Goal: Task Accomplishment & Management: Manage account settings

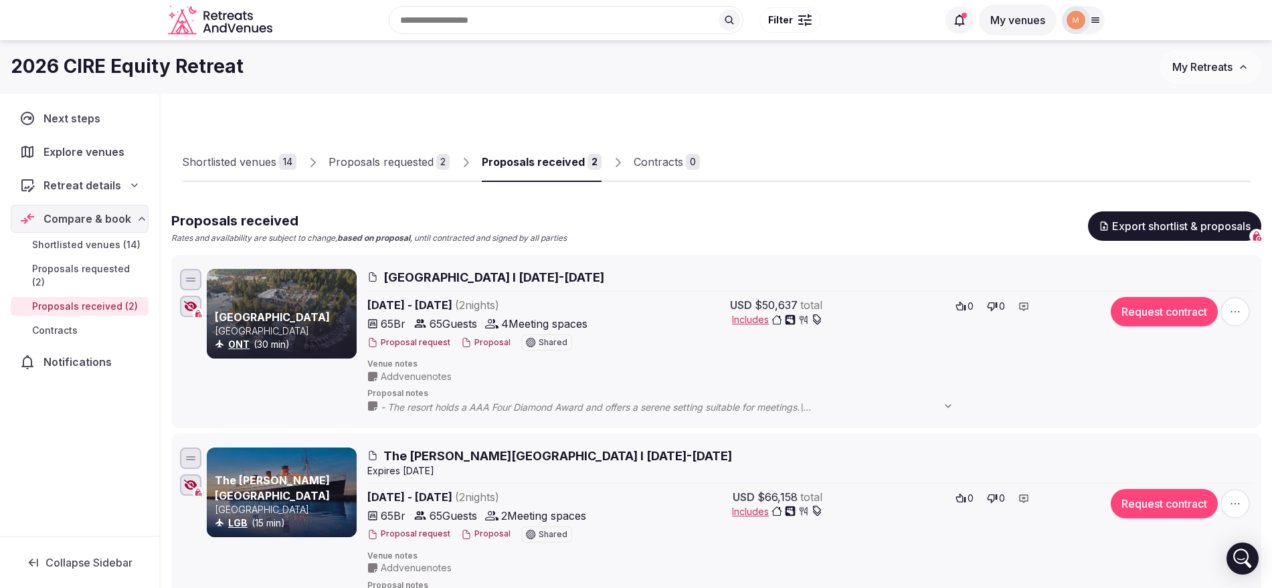
click at [493, 344] on button "Proposal" at bounding box center [486, 342] width 50 height 11
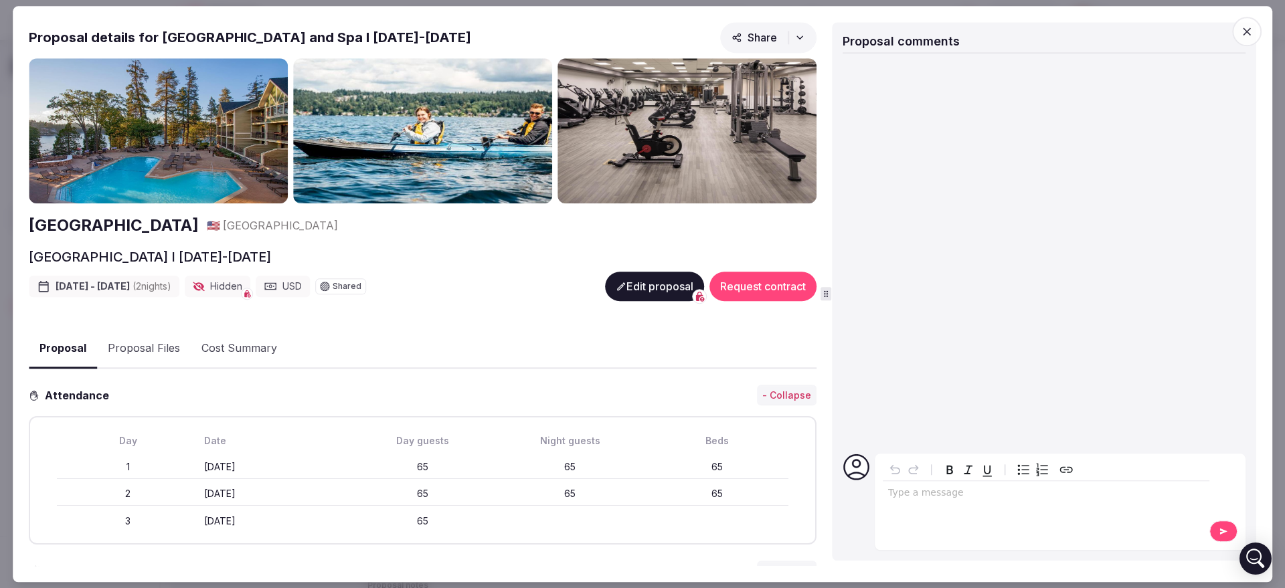
click at [146, 345] on button "Proposal Files" at bounding box center [144, 349] width 94 height 39
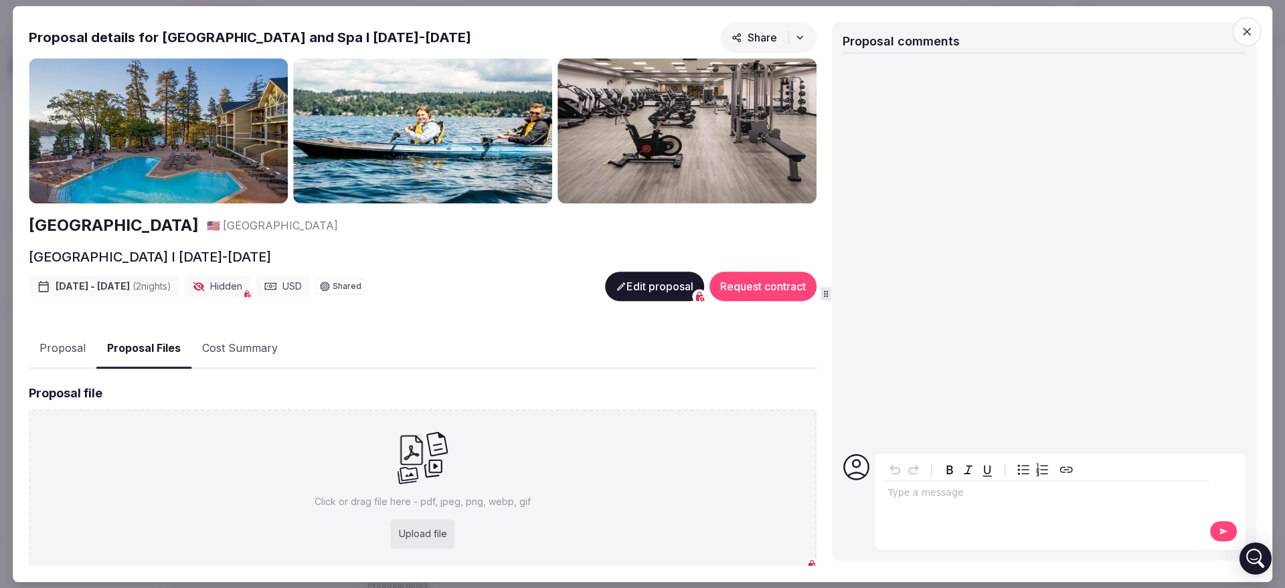
click at [426, 526] on div "Upload file" at bounding box center [423, 533] width 64 height 29
type input "**********"
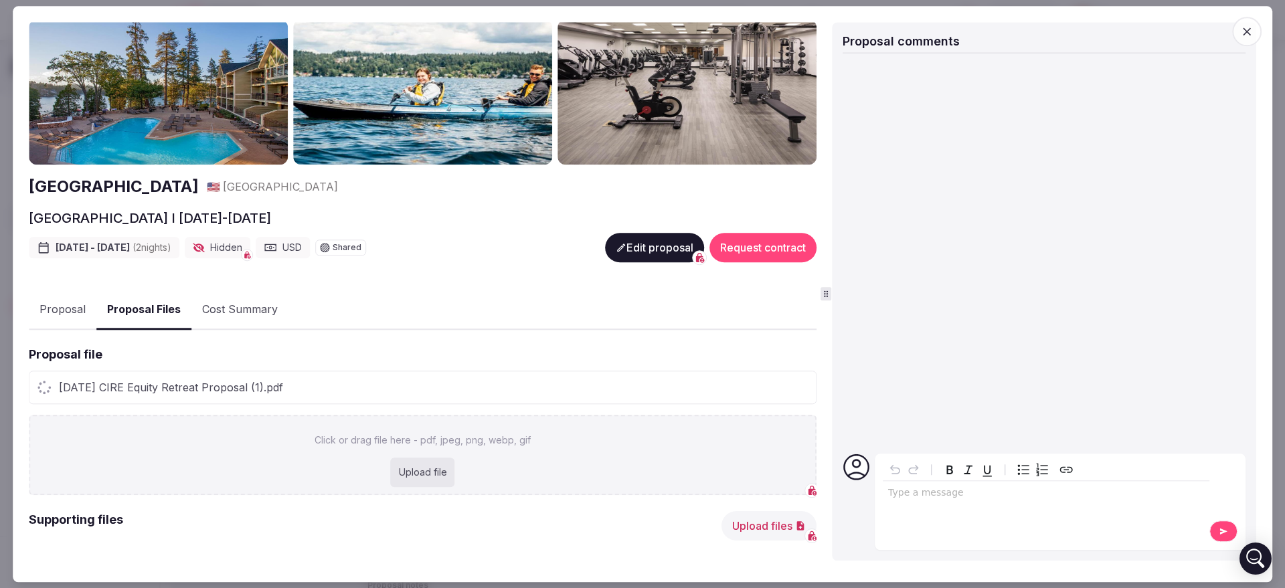
scroll to position [43, 0]
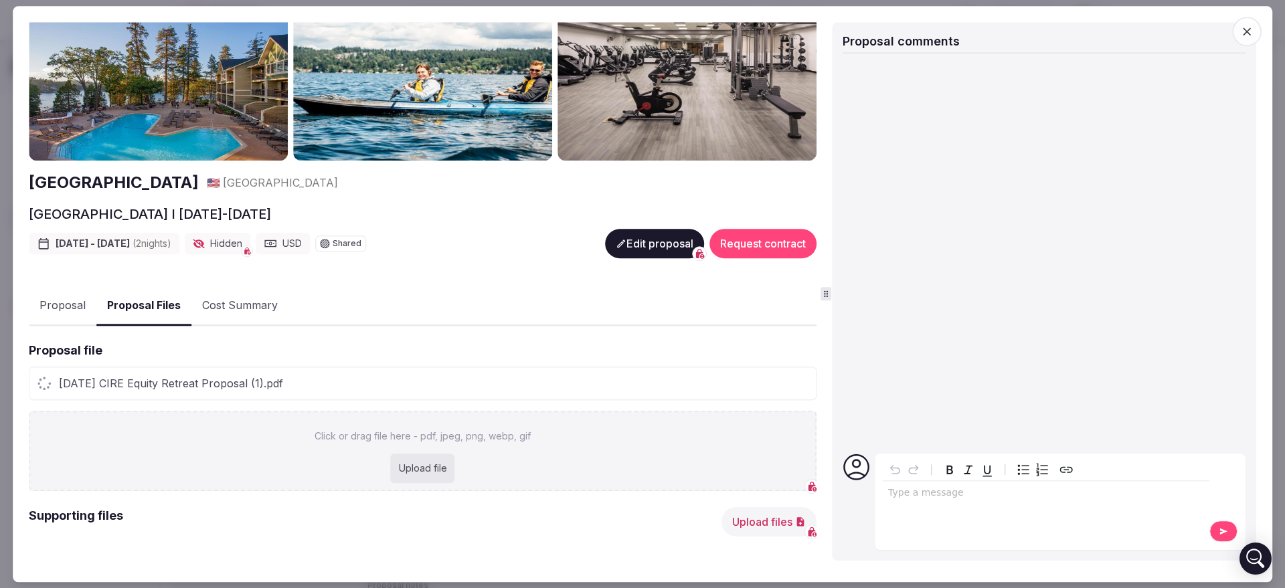
click at [410, 483] on div "Click or drag file here - pdf, jpeg, png, webp, gif Upload file" at bounding box center [423, 451] width 788 height 80
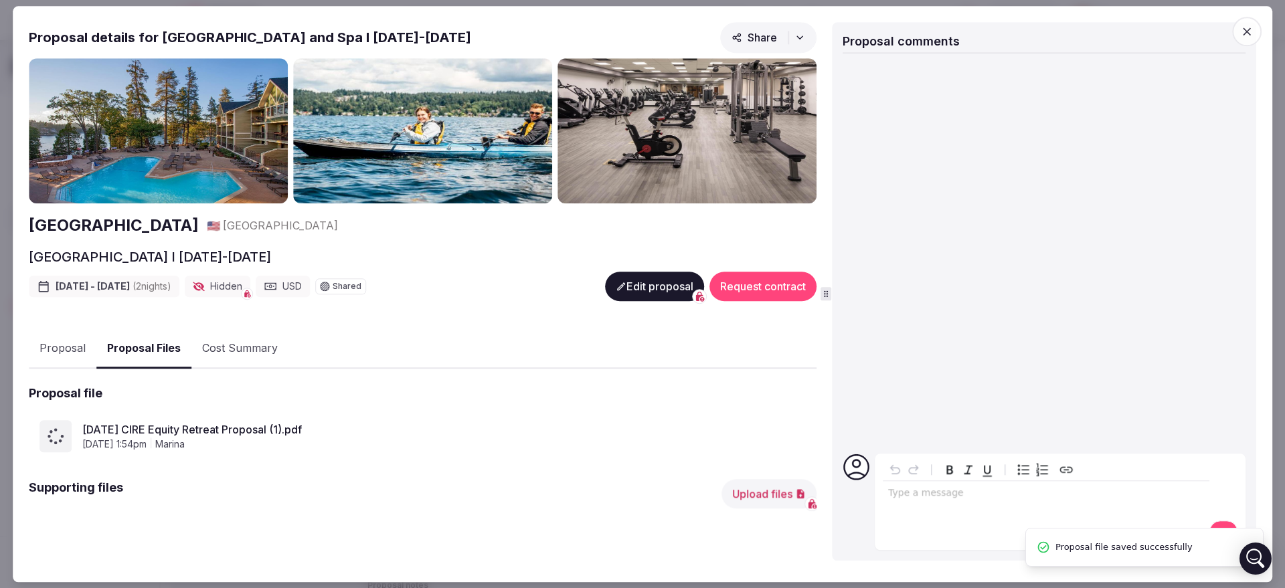
scroll to position [0, 0]
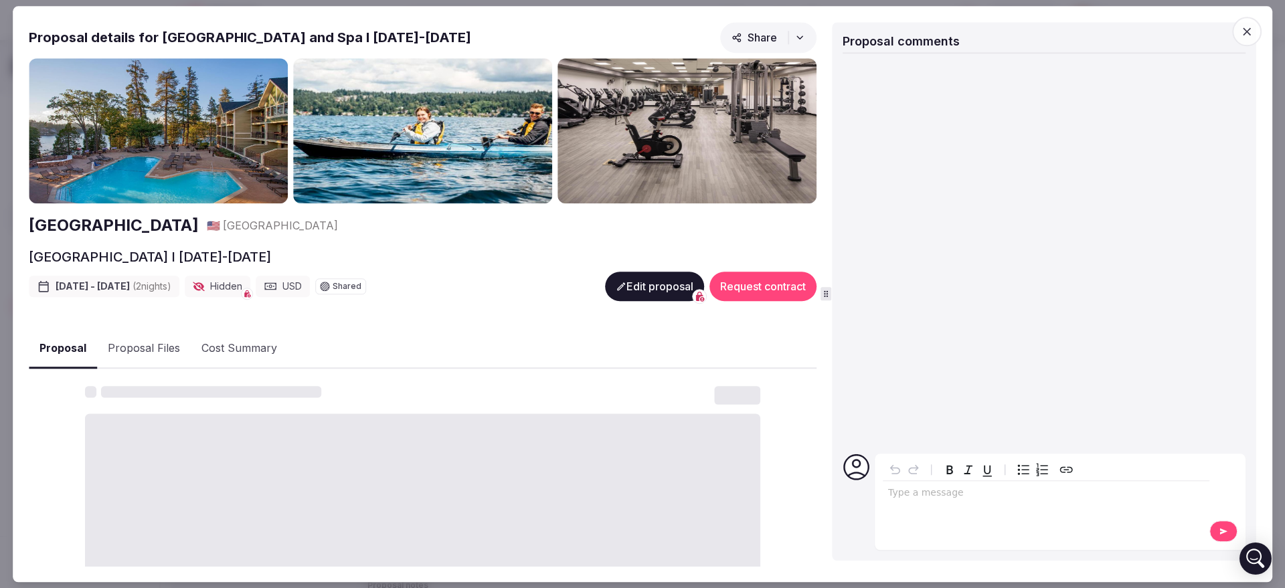
click at [76, 349] on button "Proposal" at bounding box center [63, 348] width 68 height 39
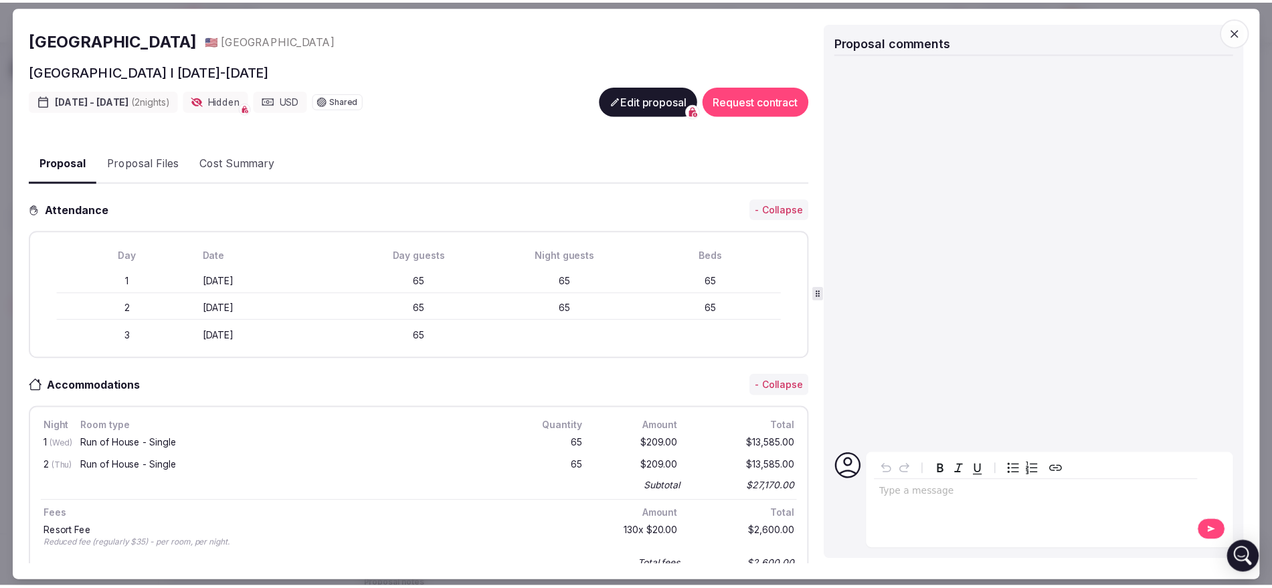
scroll to position [201, 0]
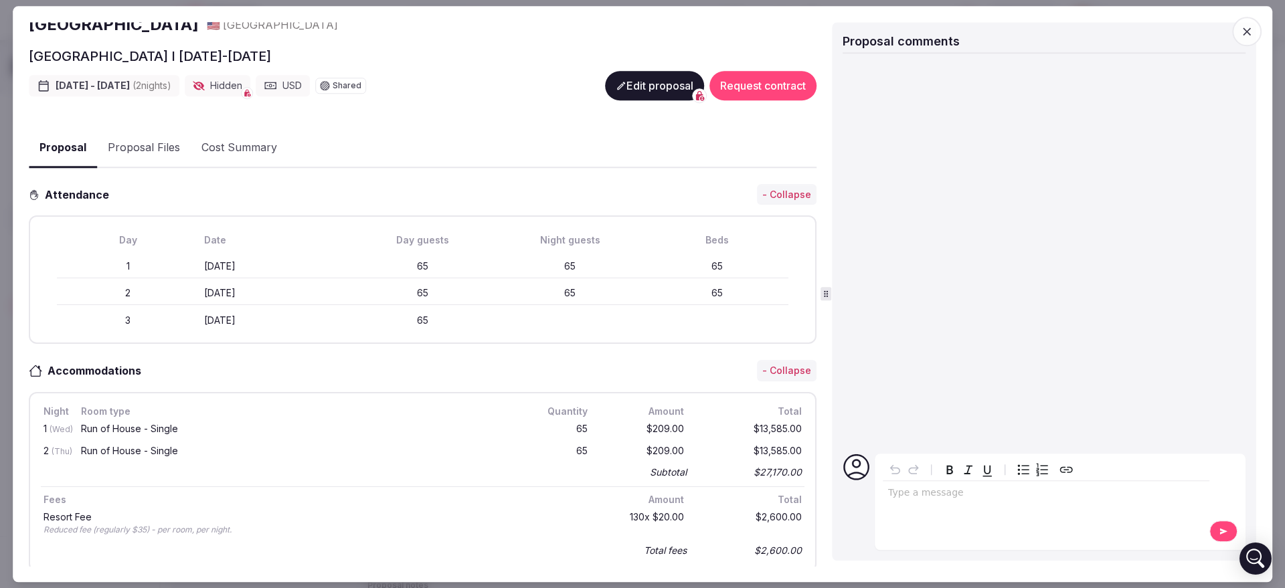
click at [627, 90] on button "Edit proposal" at bounding box center [654, 85] width 99 height 29
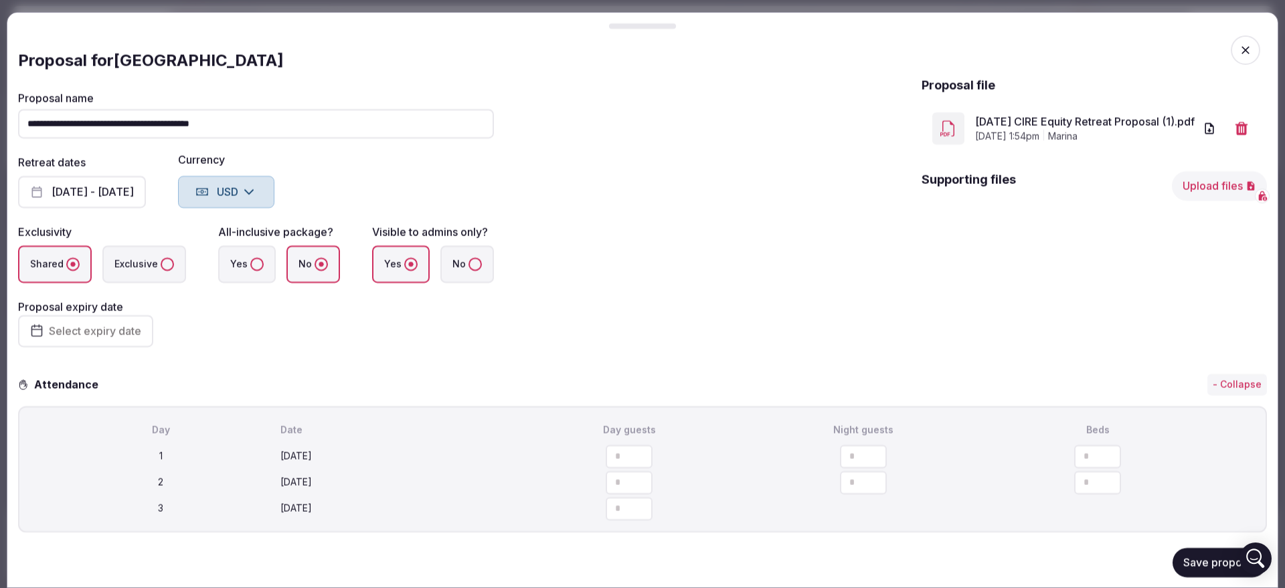
click at [1177, 557] on button "Save proposal" at bounding box center [1220, 562] width 94 height 29
click at [1239, 46] on icon "button" at bounding box center [1245, 50] width 13 height 13
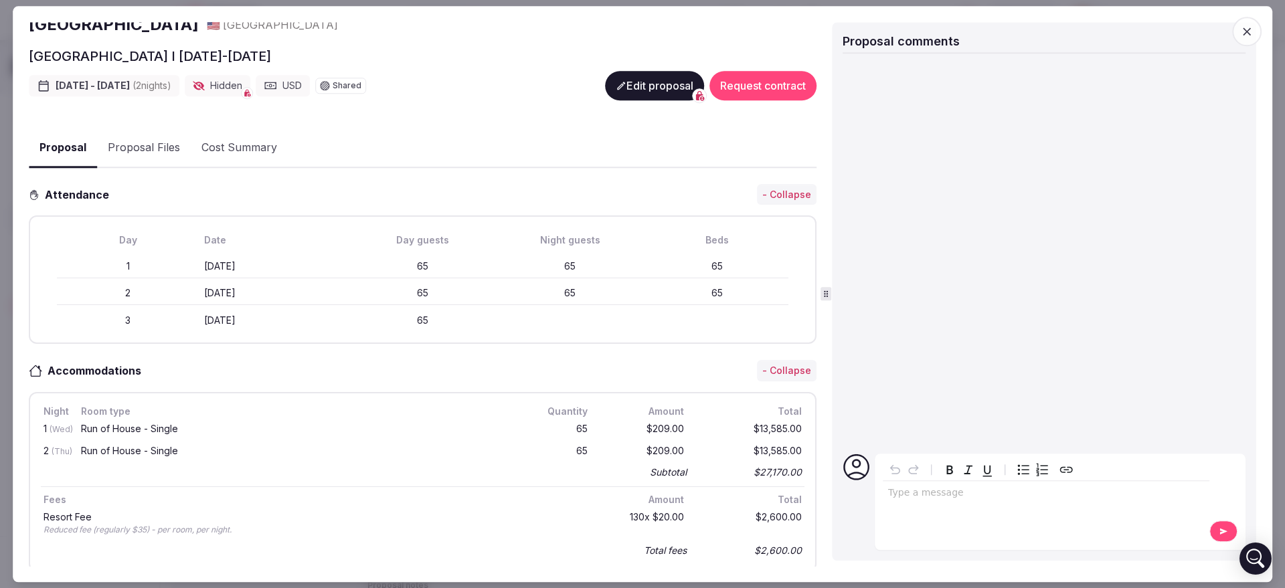
click at [1256, 32] on span "button" at bounding box center [1246, 31] width 29 height 29
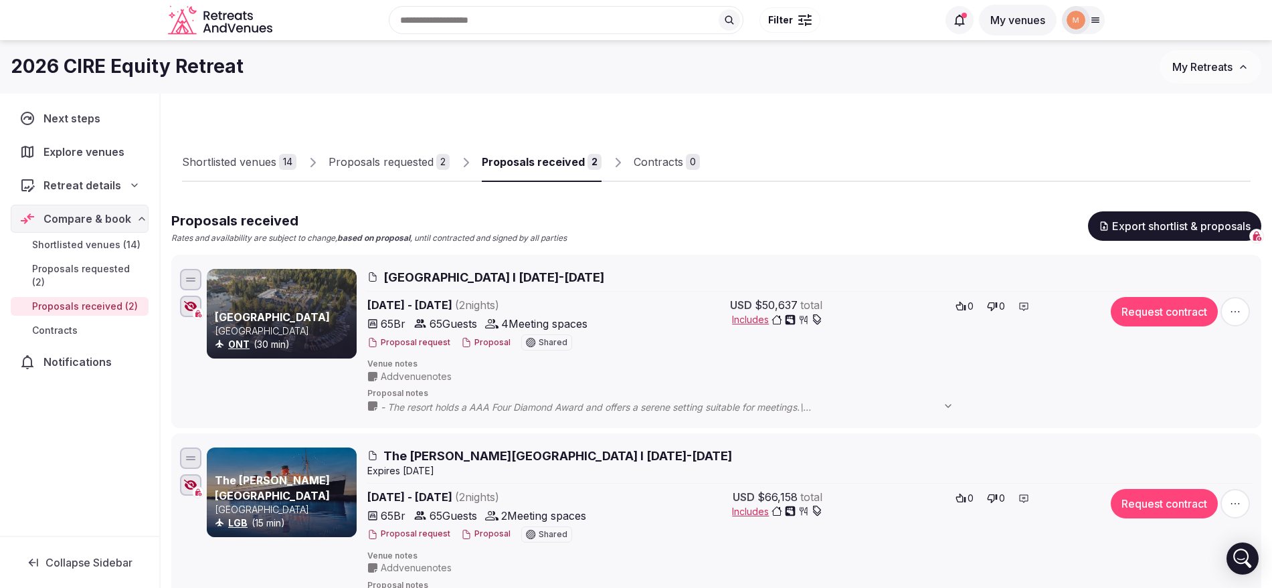
click at [1093, 15] on icon at bounding box center [1095, 20] width 11 height 11
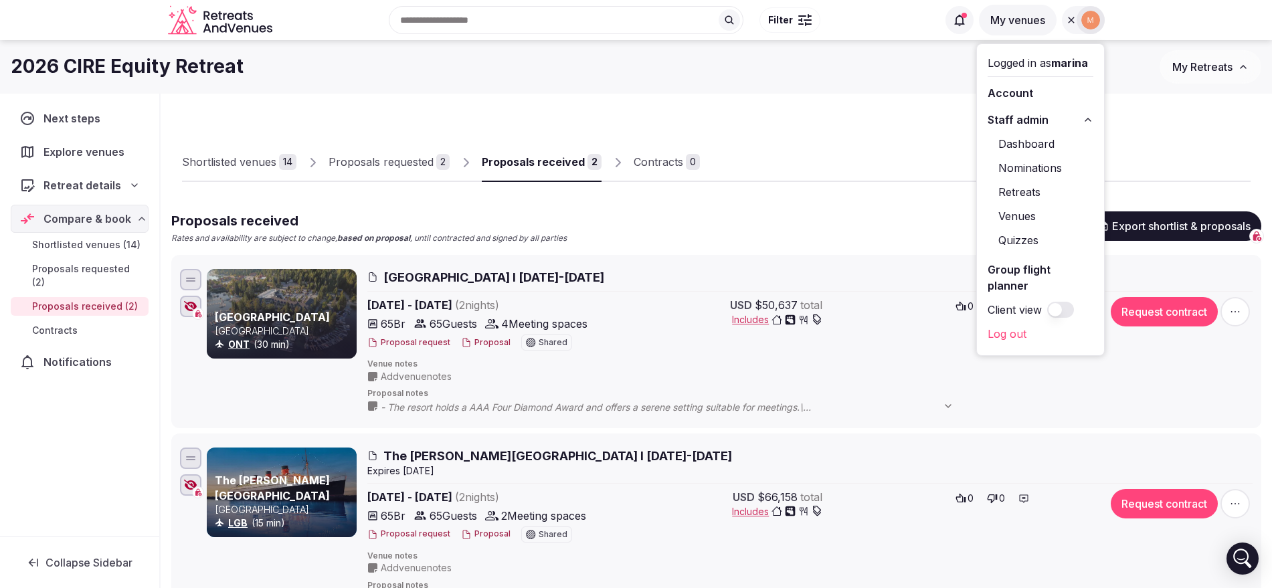
click at [1028, 185] on link "Retreats" at bounding box center [1041, 191] width 106 height 21
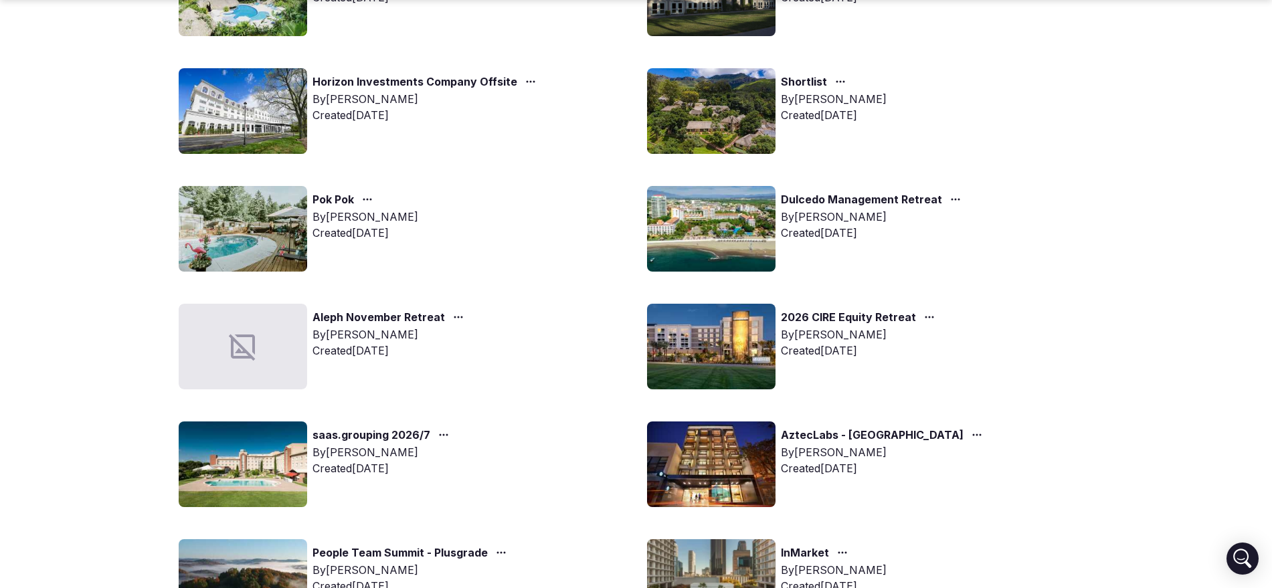
scroll to position [262, 0]
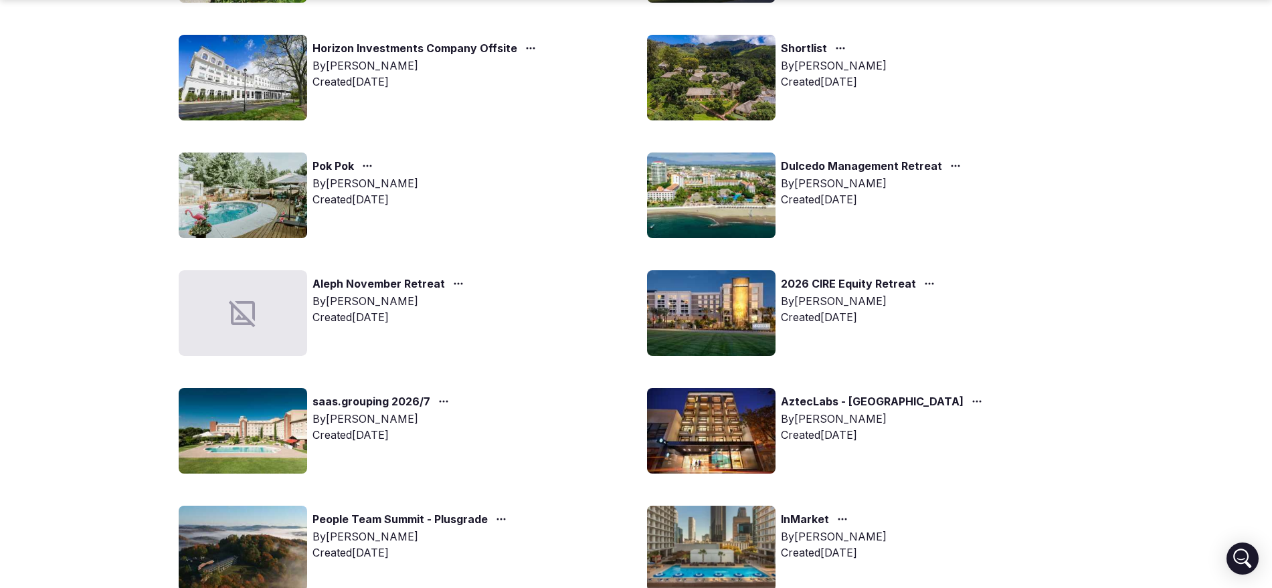
click at [380, 399] on link "saas.grouping 2026/7" at bounding box center [372, 402] width 118 height 17
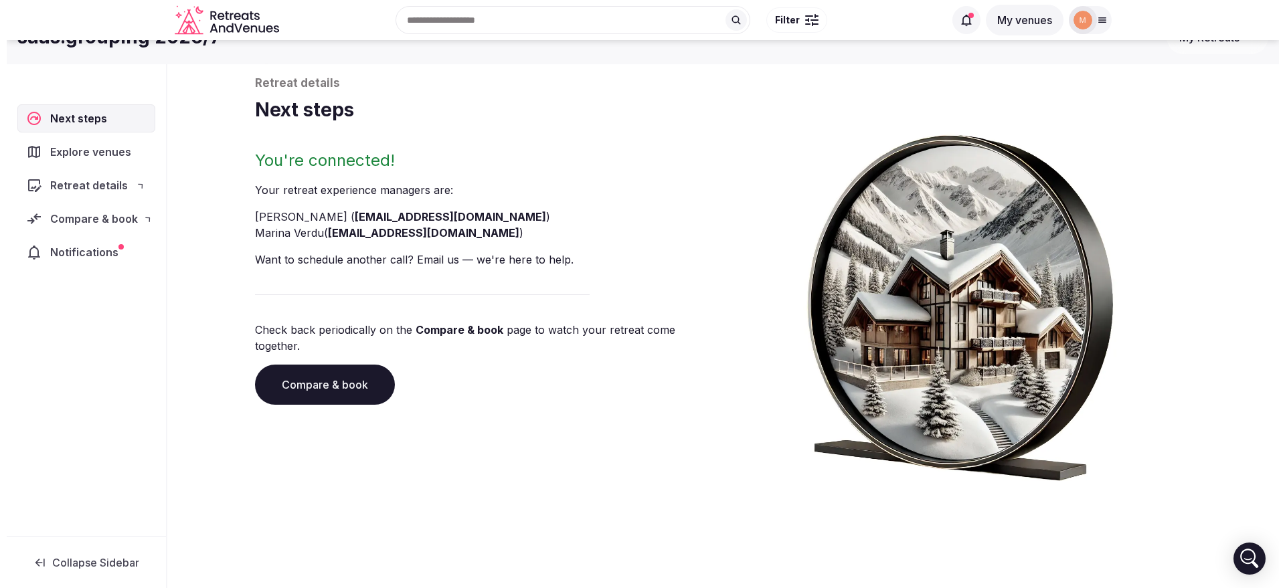
scroll to position [50, 0]
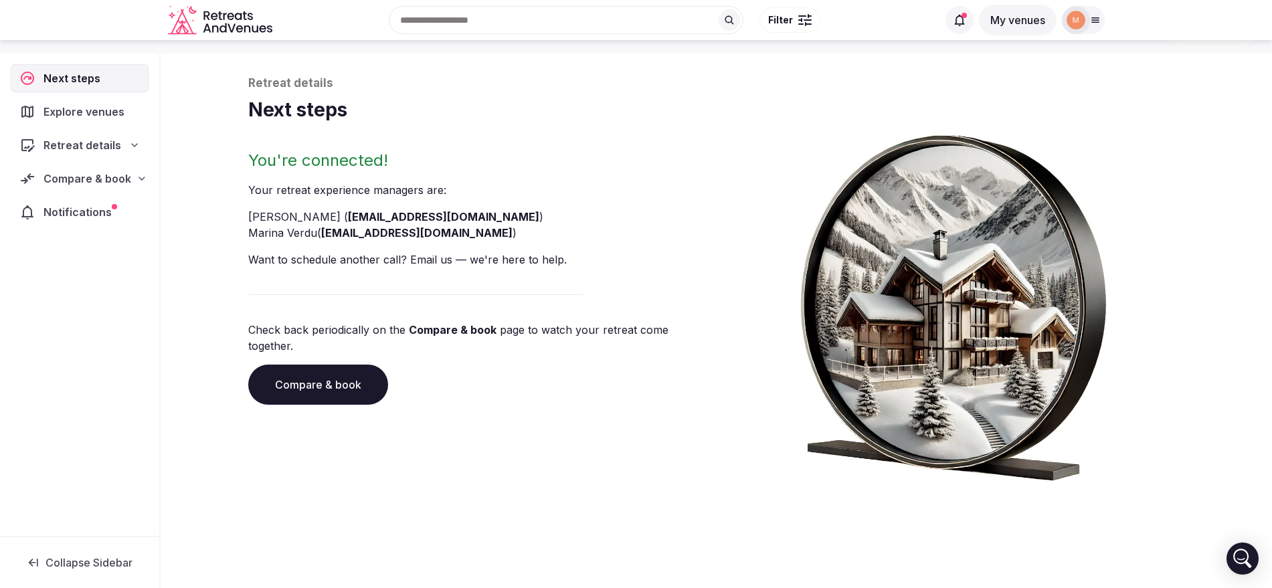
click at [147, 186] on div "Compare & book" at bounding box center [80, 179] width 138 height 28
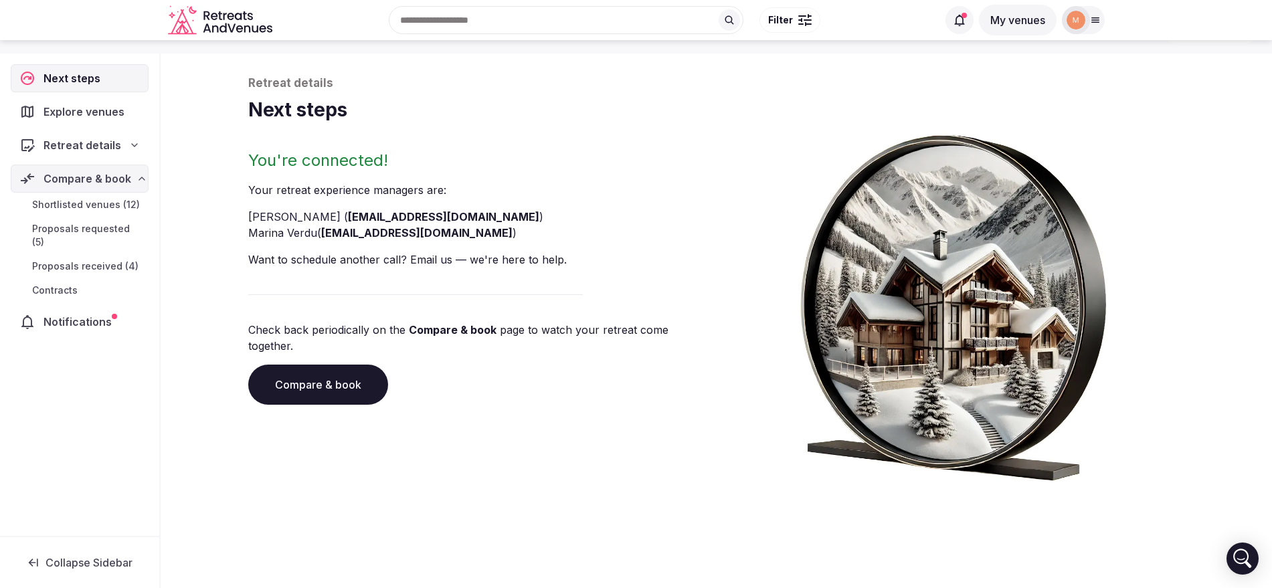
click at [109, 257] on link "Proposals received (4)" at bounding box center [80, 266] width 138 height 19
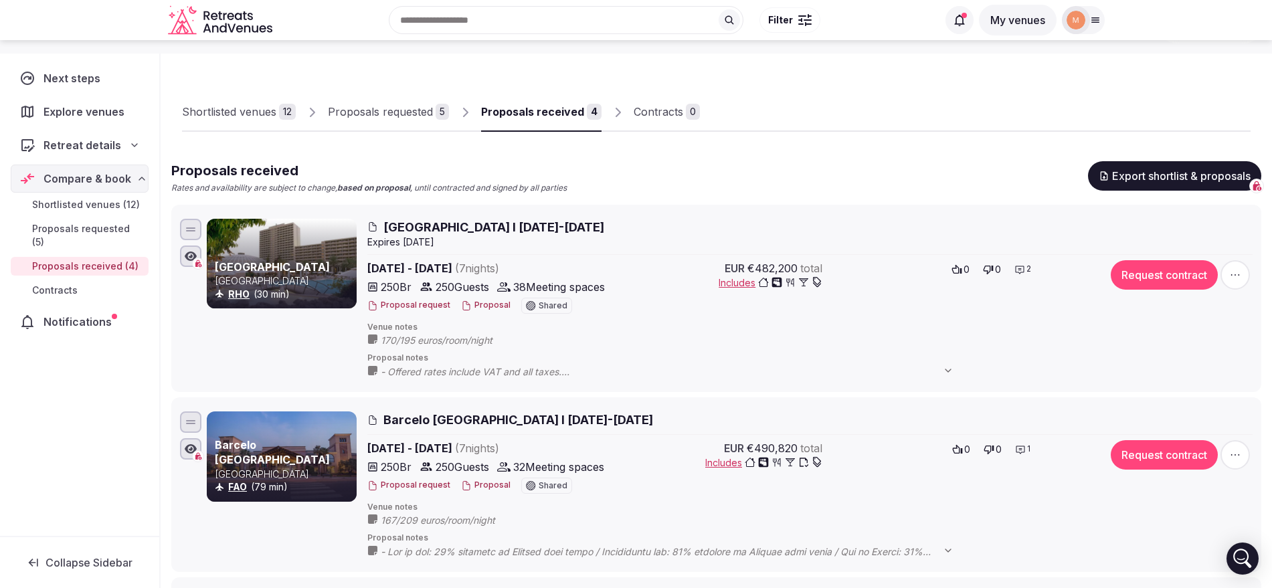
click at [485, 488] on button "Proposal" at bounding box center [486, 485] width 50 height 11
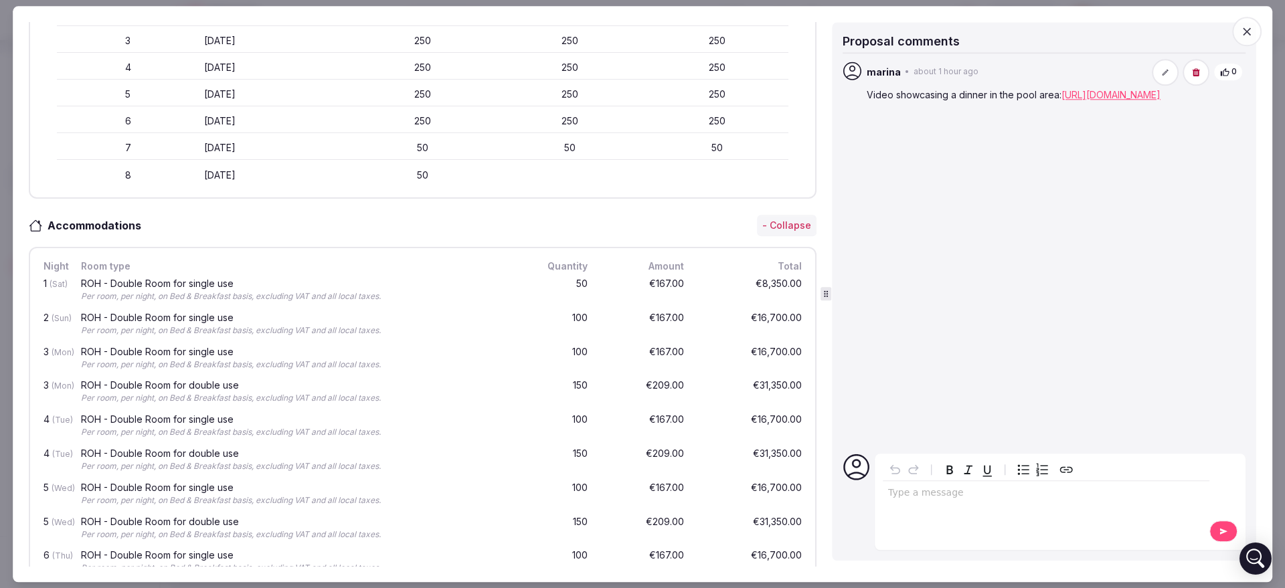
scroll to position [993, 0]
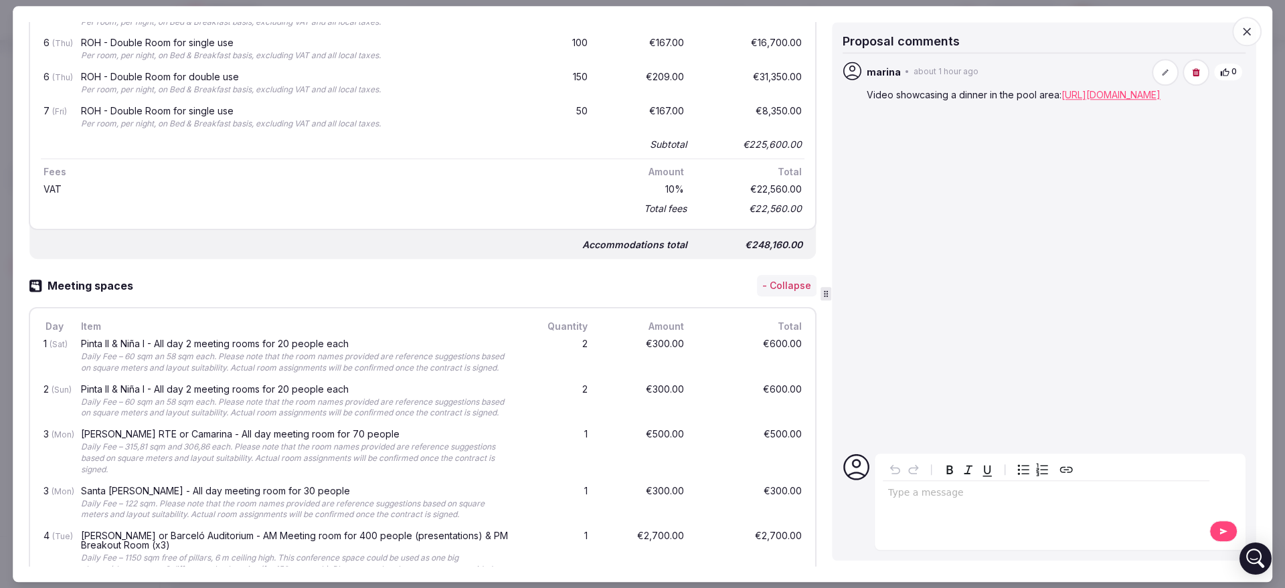
click at [936, 491] on p "editable markdown" at bounding box center [1046, 493] width 316 height 13
drag, startPoint x: 895, startPoint y: 92, endPoint x: 956, endPoint y: 93, distance: 60.9
click at [956, 93] on p "Video showcasing a dinner in the pool area: [URL][DOMAIN_NAME]" at bounding box center [1055, 94] width 376 height 13
copy p "showcasing a"
click at [916, 497] on span "**********" at bounding box center [967, 492] width 159 height 9
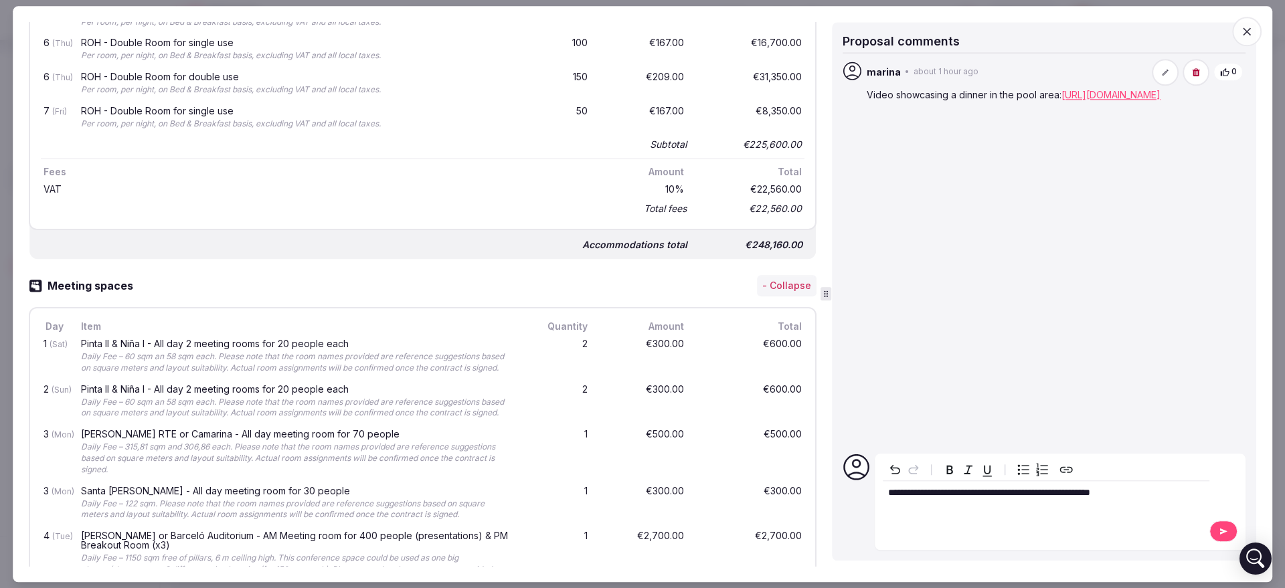
click at [1148, 493] on p "**********" at bounding box center [1046, 493] width 316 height 13
click at [1220, 531] on icon at bounding box center [1223, 531] width 11 height 9
click at [1220, 531] on div "**********" at bounding box center [1060, 502] width 371 height 96
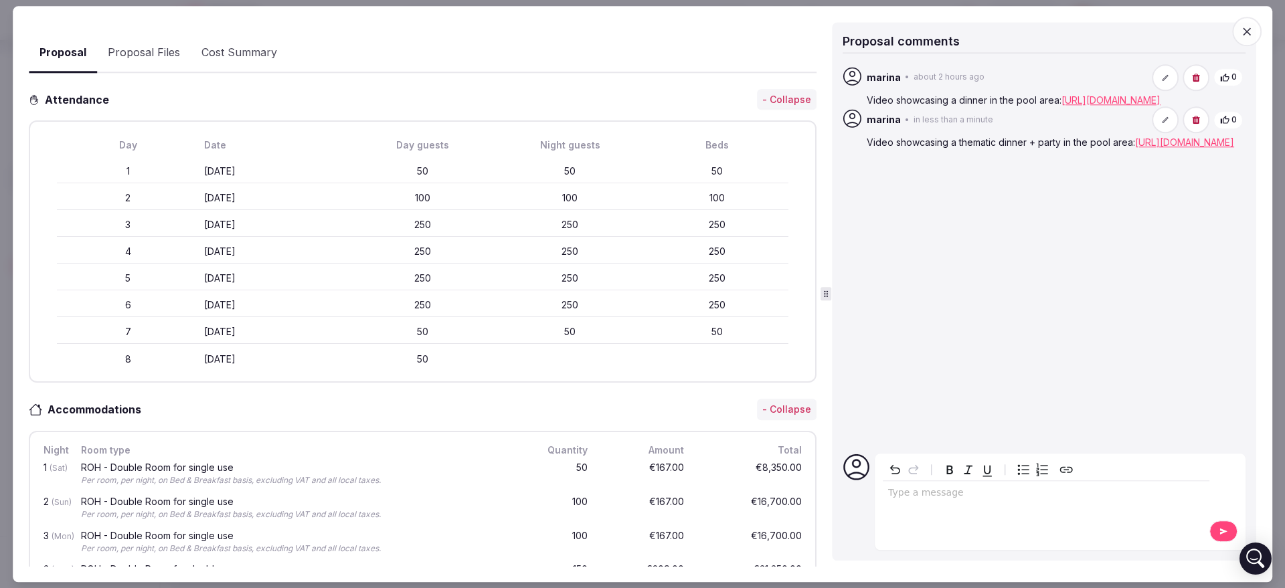
scroll to position [0, 0]
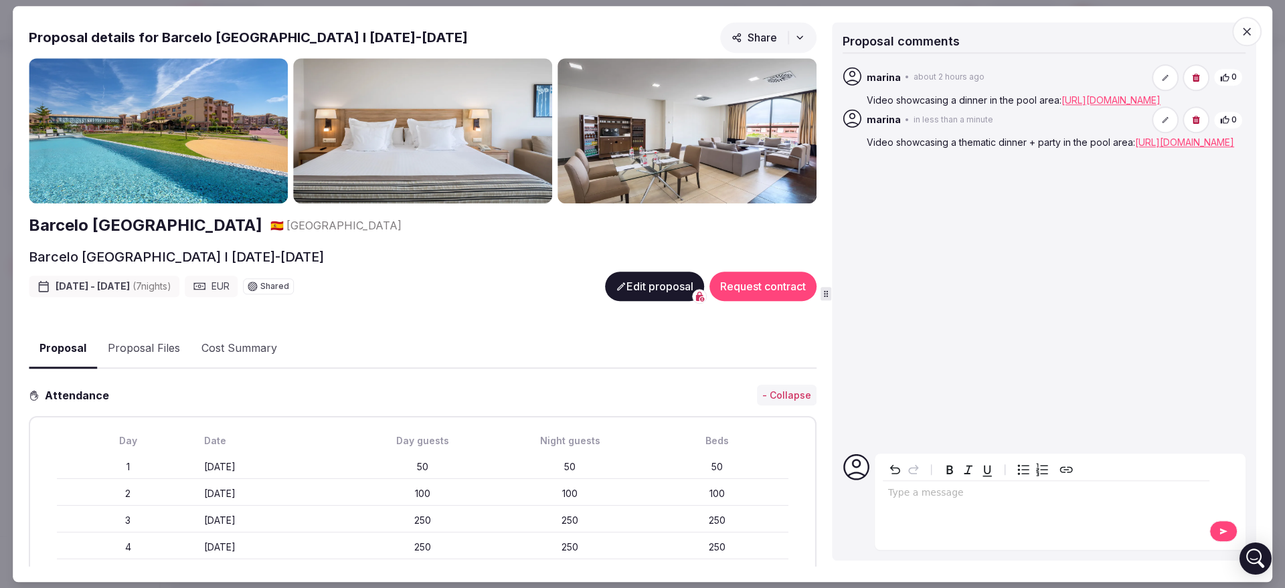
click at [138, 352] on button "Proposal Files" at bounding box center [144, 349] width 94 height 39
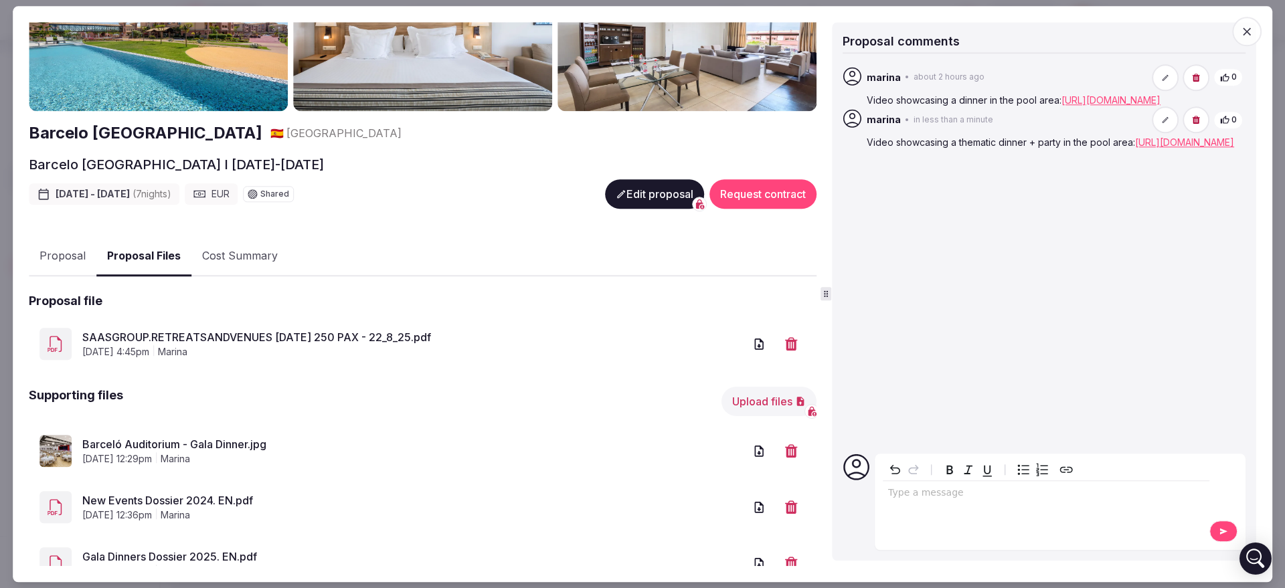
scroll to position [253, 0]
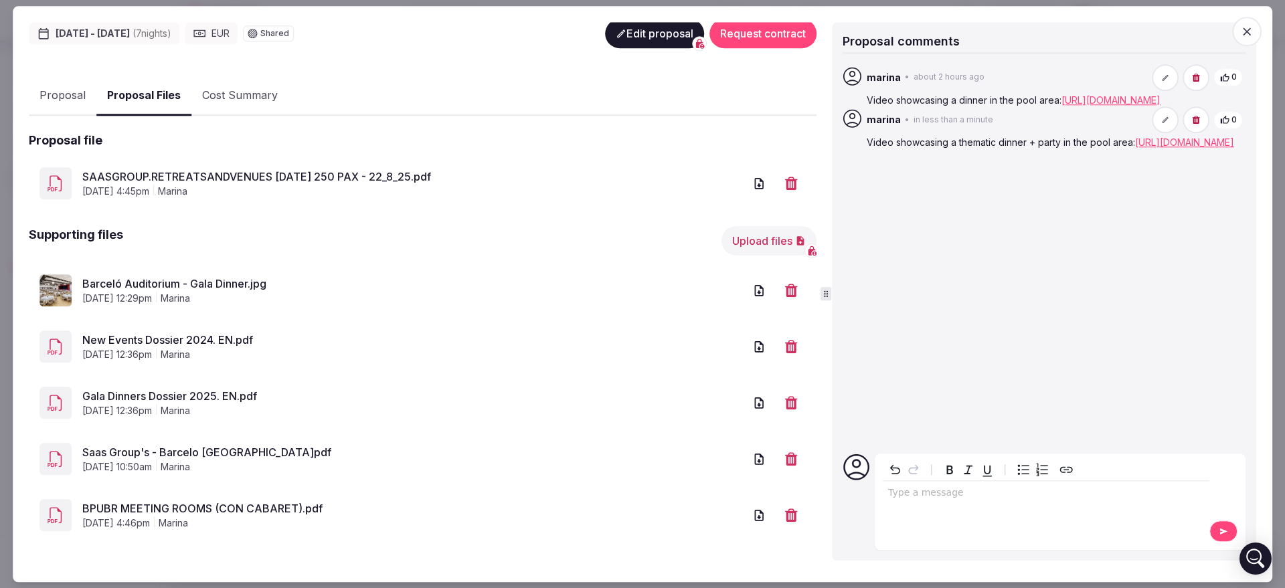
click at [748, 232] on button "Upload files" at bounding box center [768, 240] width 95 height 29
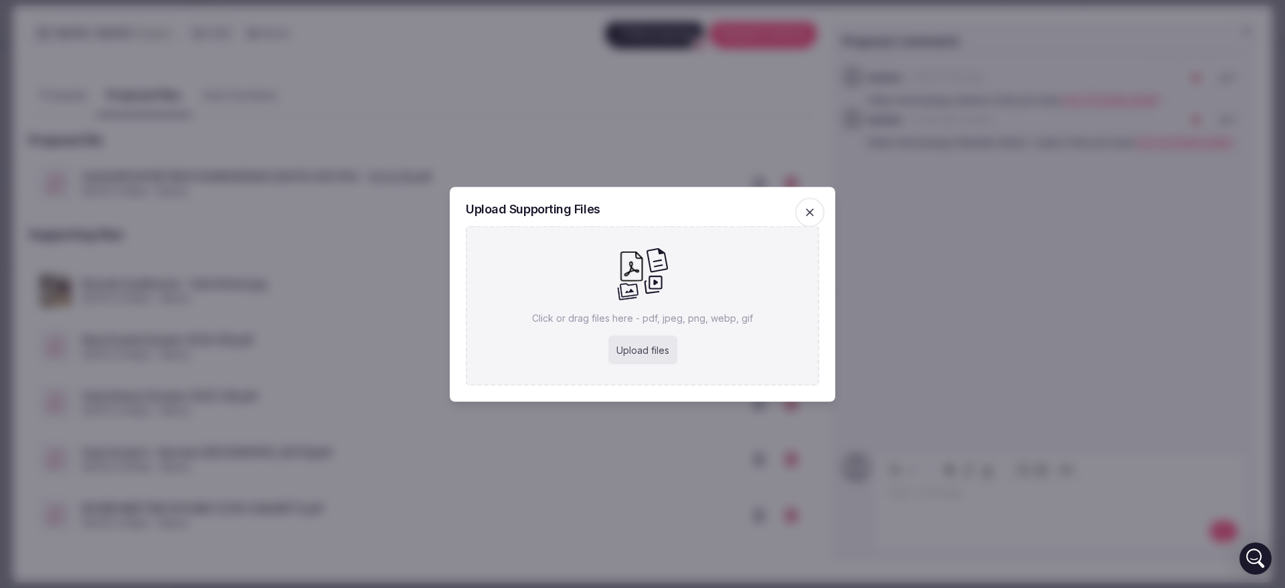
click at [657, 352] on div "Upload files" at bounding box center [642, 349] width 69 height 29
type input "**********"
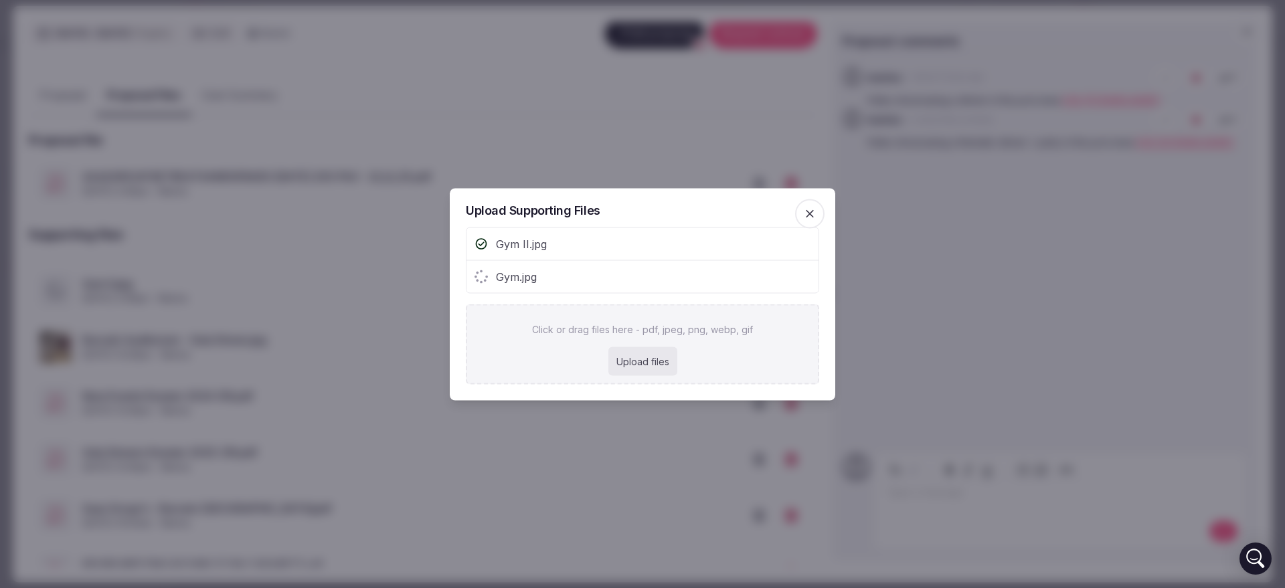
click at [640, 364] on div "Upload files" at bounding box center [642, 361] width 69 height 29
type input "**********"
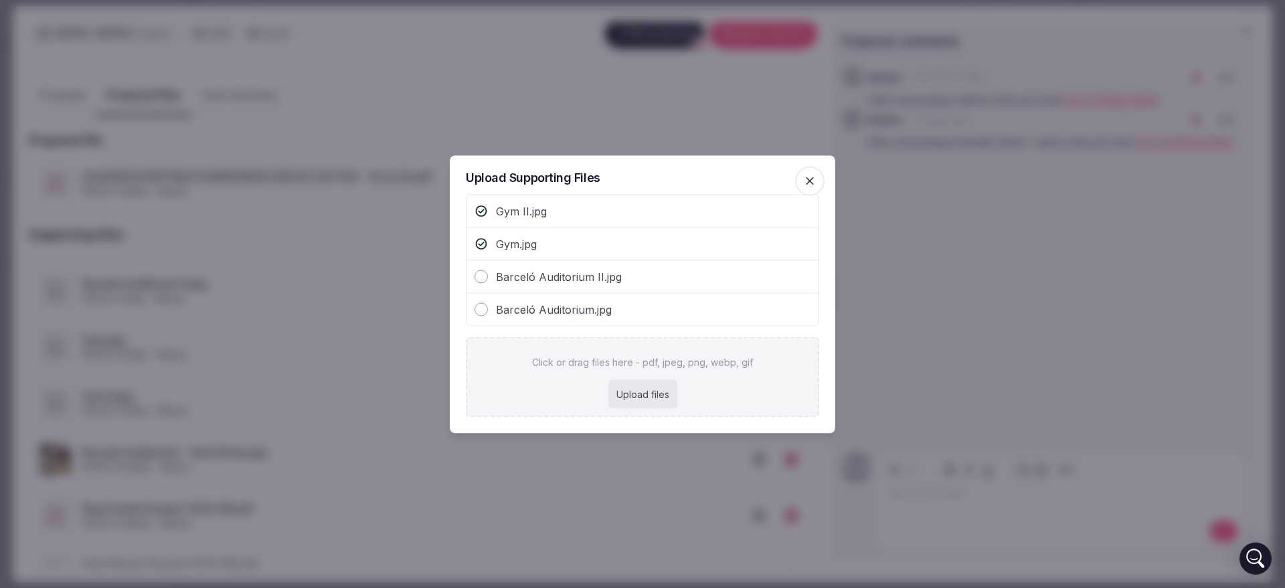
click at [641, 400] on div "Upload files" at bounding box center [642, 393] width 69 height 29
type input "**********"
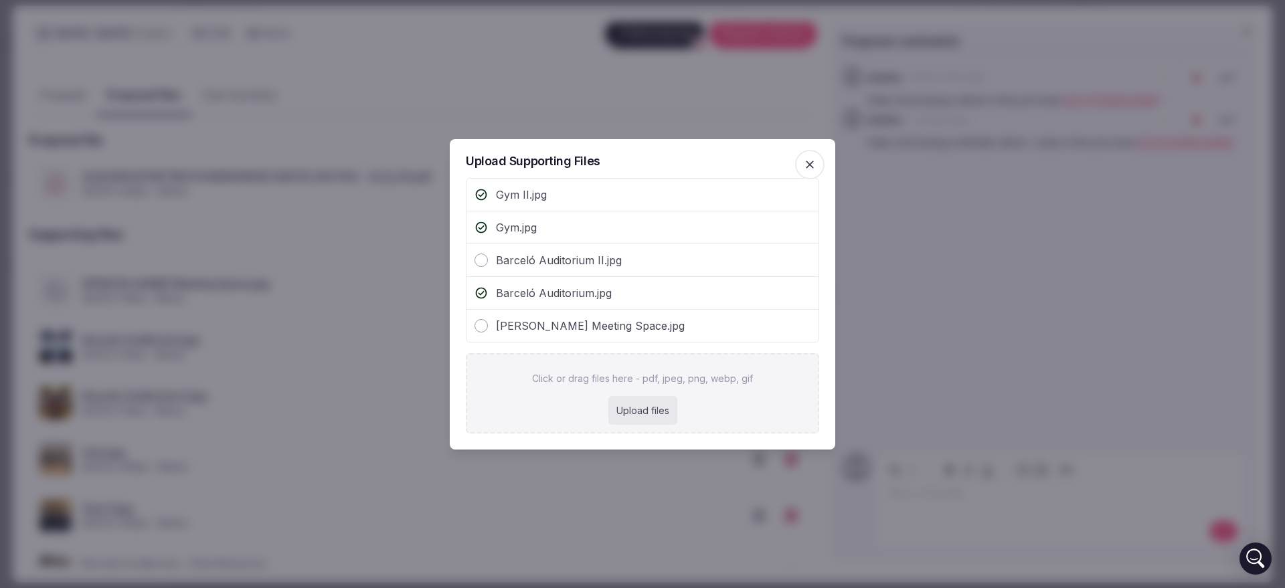
click at [640, 407] on div "Upload files" at bounding box center [642, 410] width 69 height 29
type input "**********"
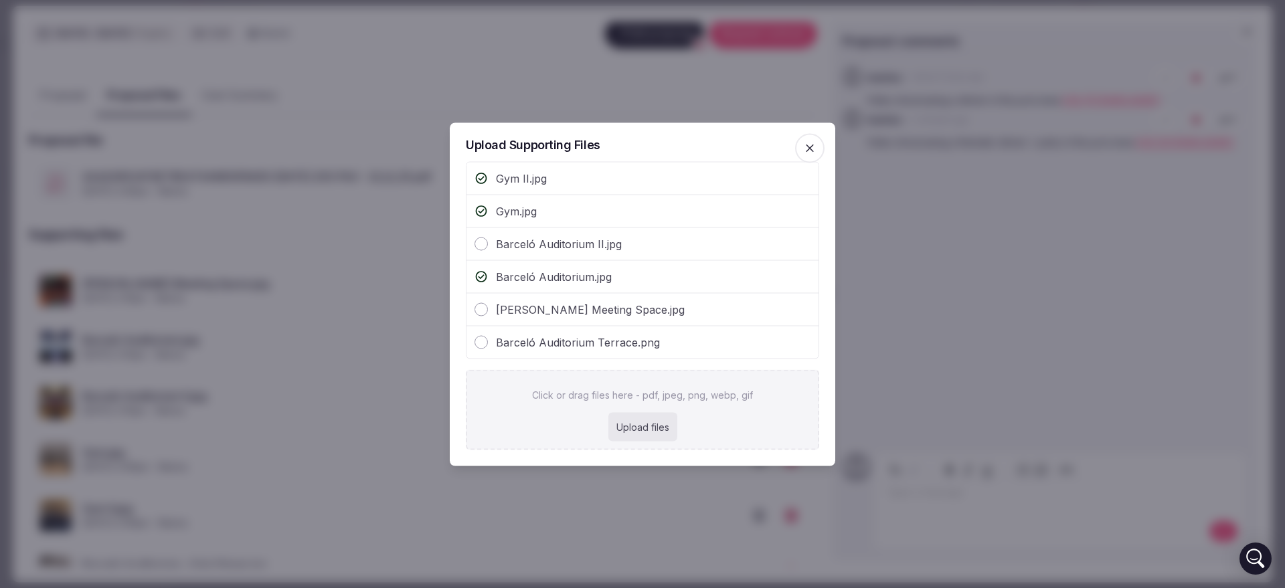
click at [644, 431] on div "Upload files" at bounding box center [642, 426] width 69 height 29
type input "**********"
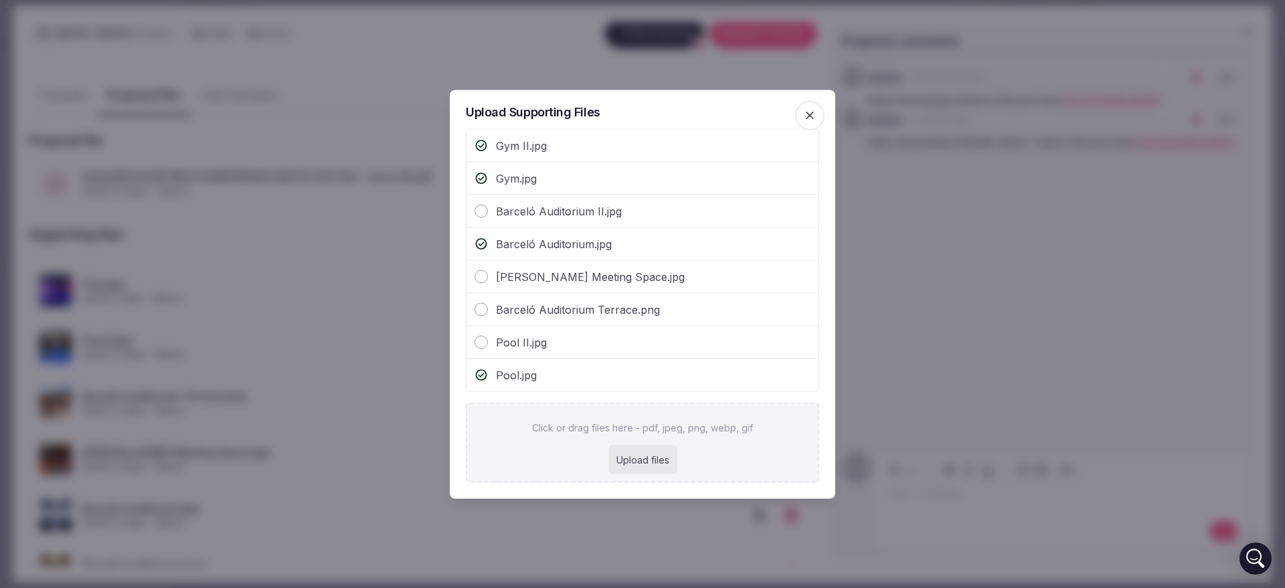
click at [865, 314] on div at bounding box center [642, 294] width 1285 height 588
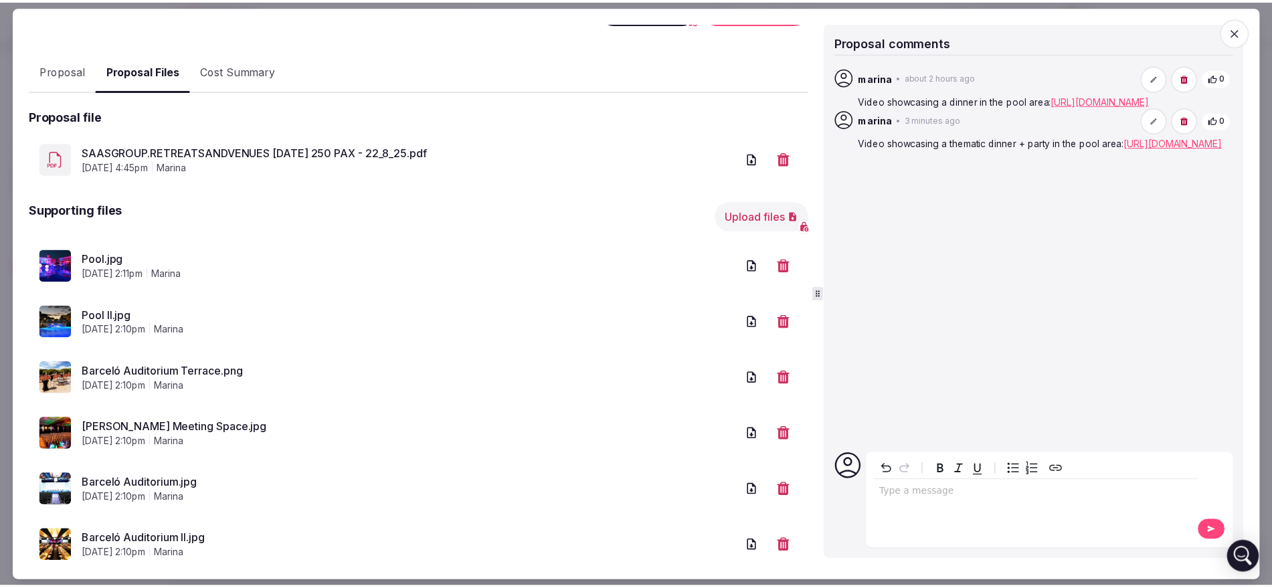
scroll to position [35, 0]
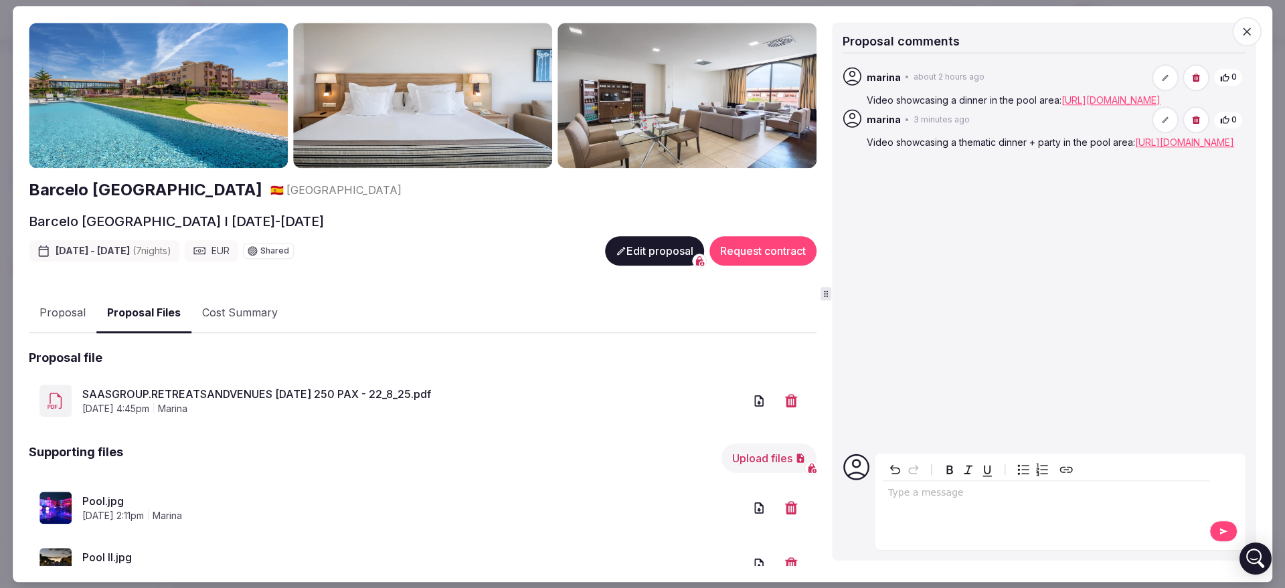
click at [1250, 30] on icon "button" at bounding box center [1246, 31] width 13 height 13
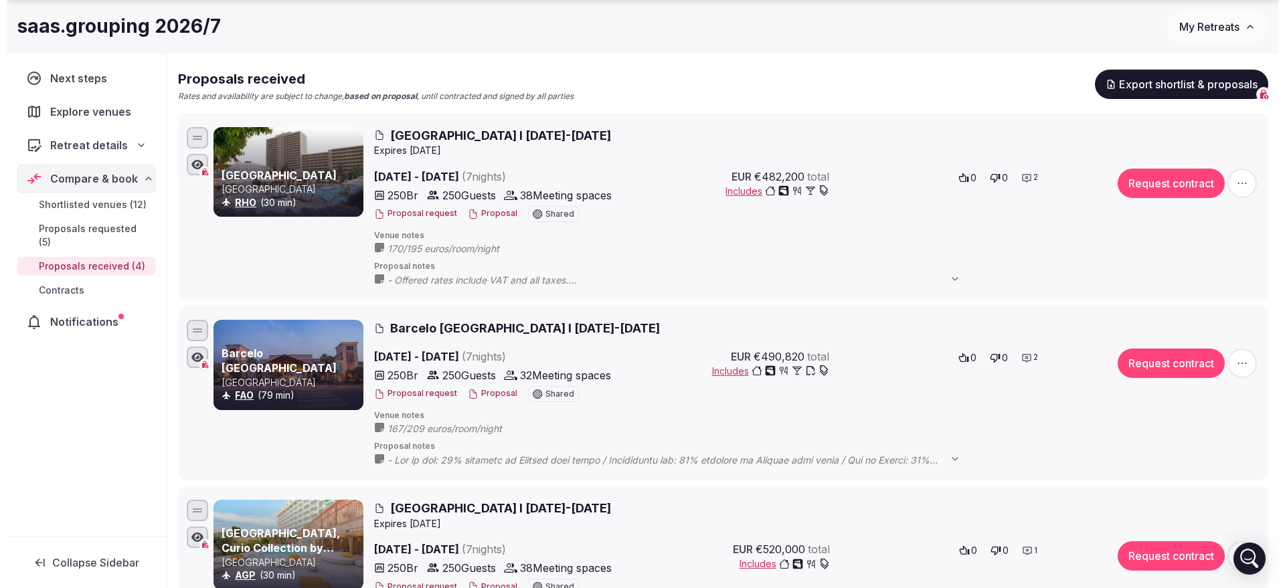
scroll to position [148, 0]
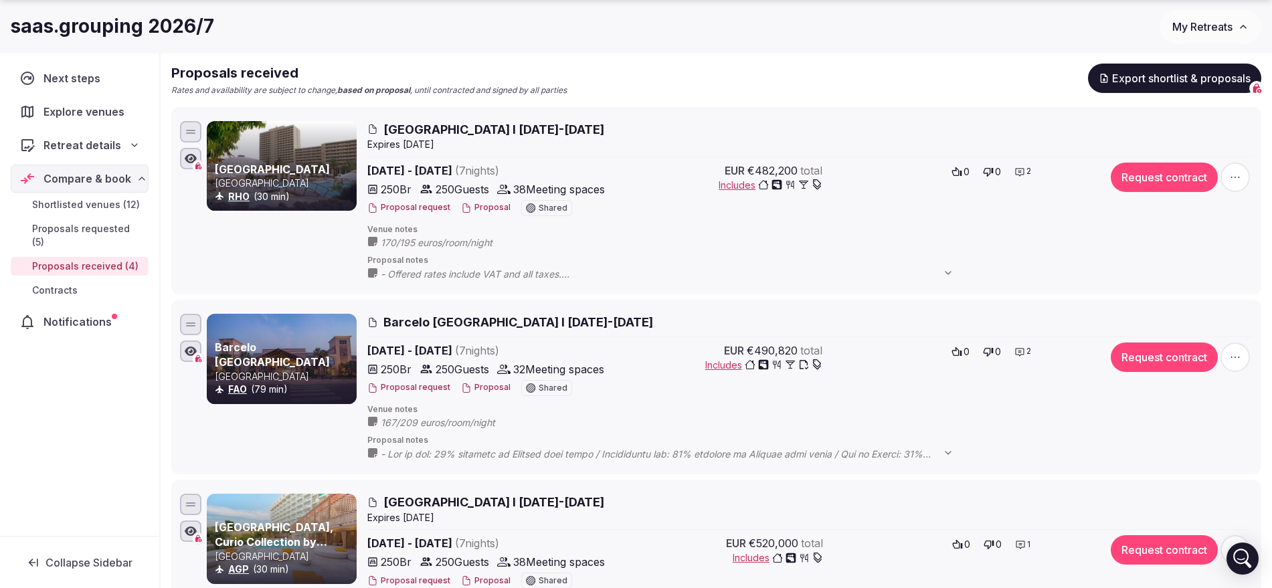
click at [481, 209] on button "Proposal" at bounding box center [486, 207] width 50 height 11
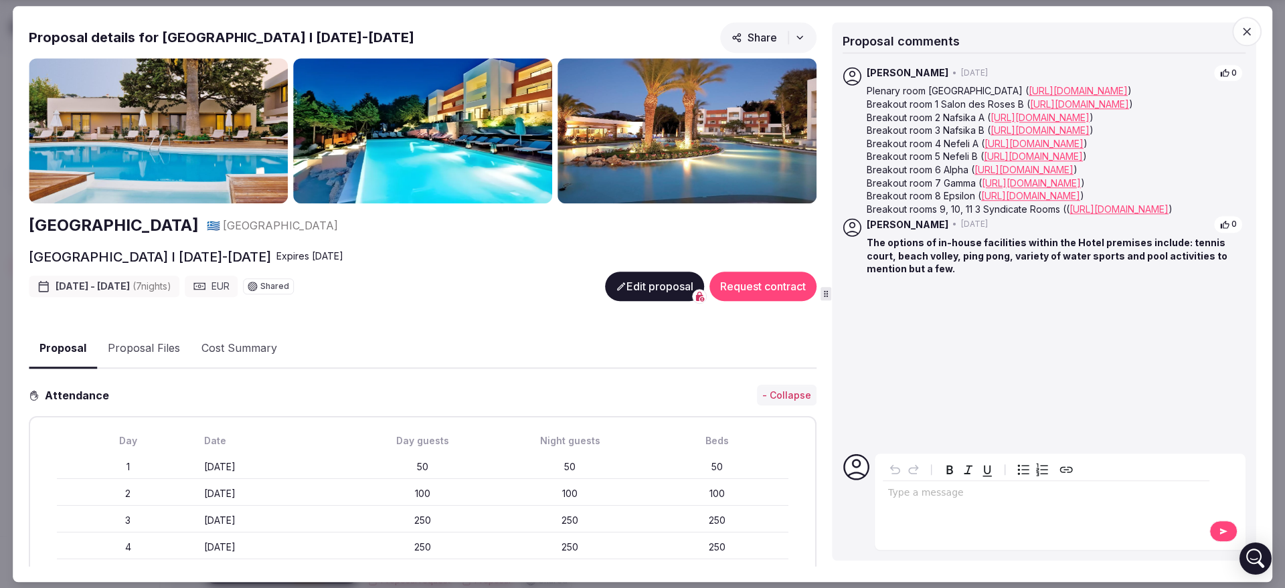
click at [160, 351] on button "Proposal Files" at bounding box center [144, 349] width 94 height 39
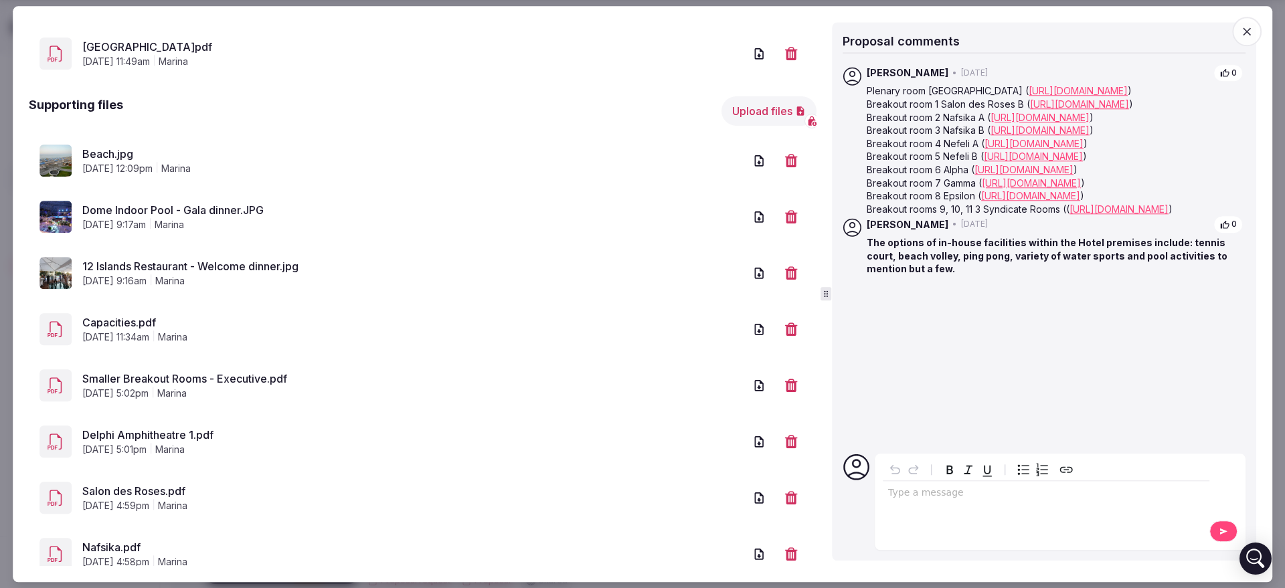
scroll to position [262, 0]
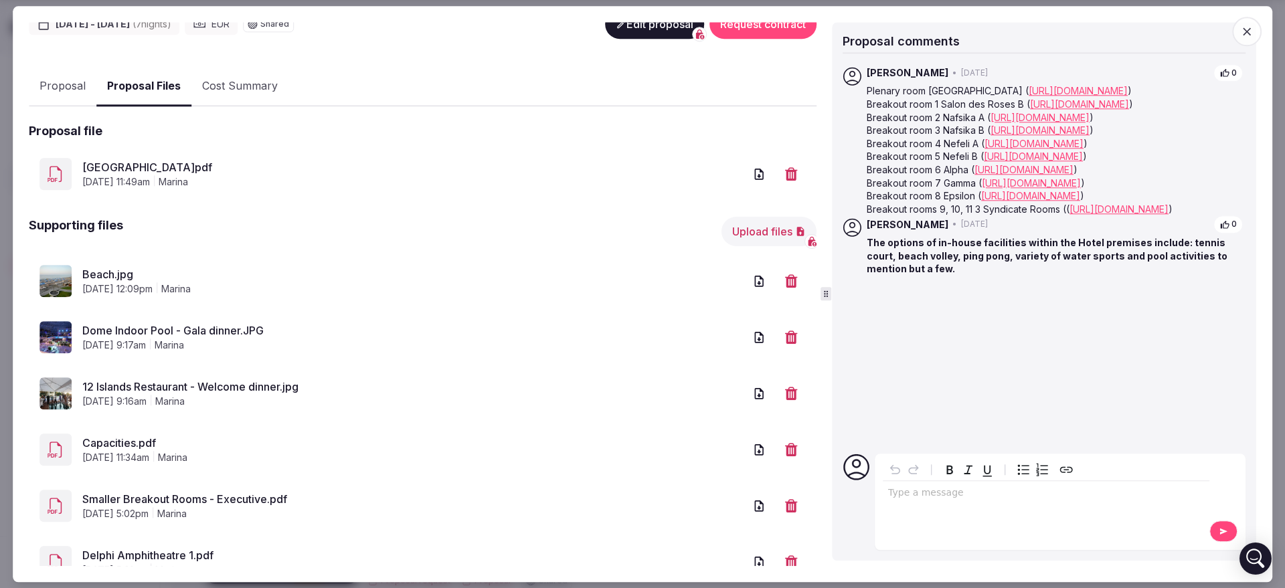
click at [769, 233] on button "Upload files" at bounding box center [768, 231] width 95 height 29
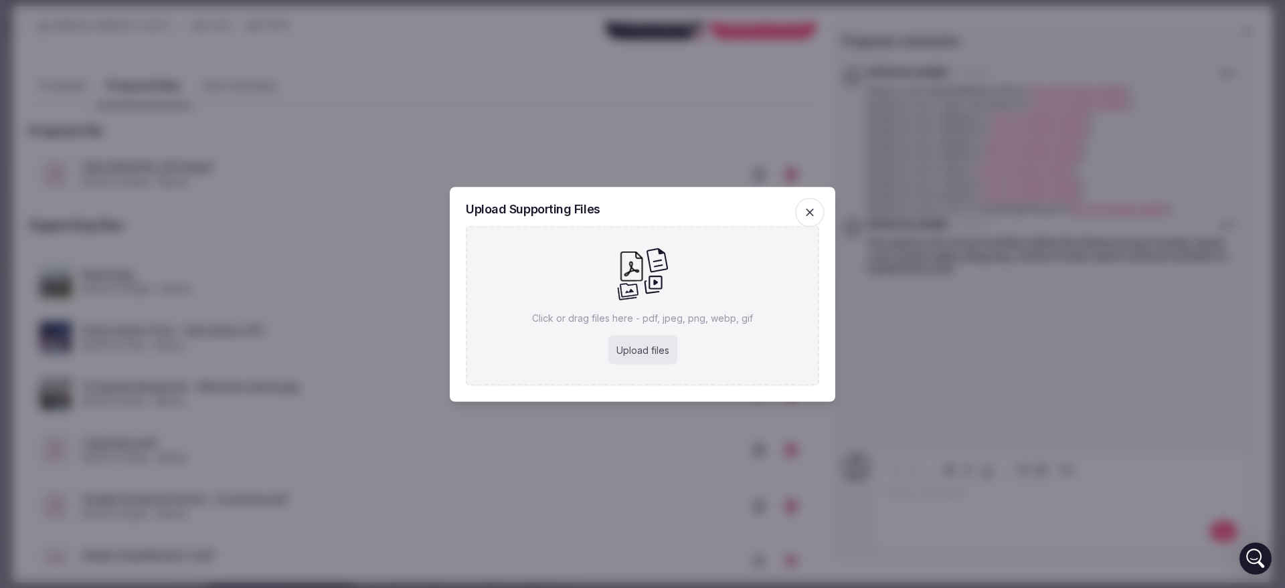
click at [634, 331] on div "Click or drag files here - pdf, jpeg, png, webp, gif Upload files" at bounding box center [642, 306] width 353 height 160
type input "**********"
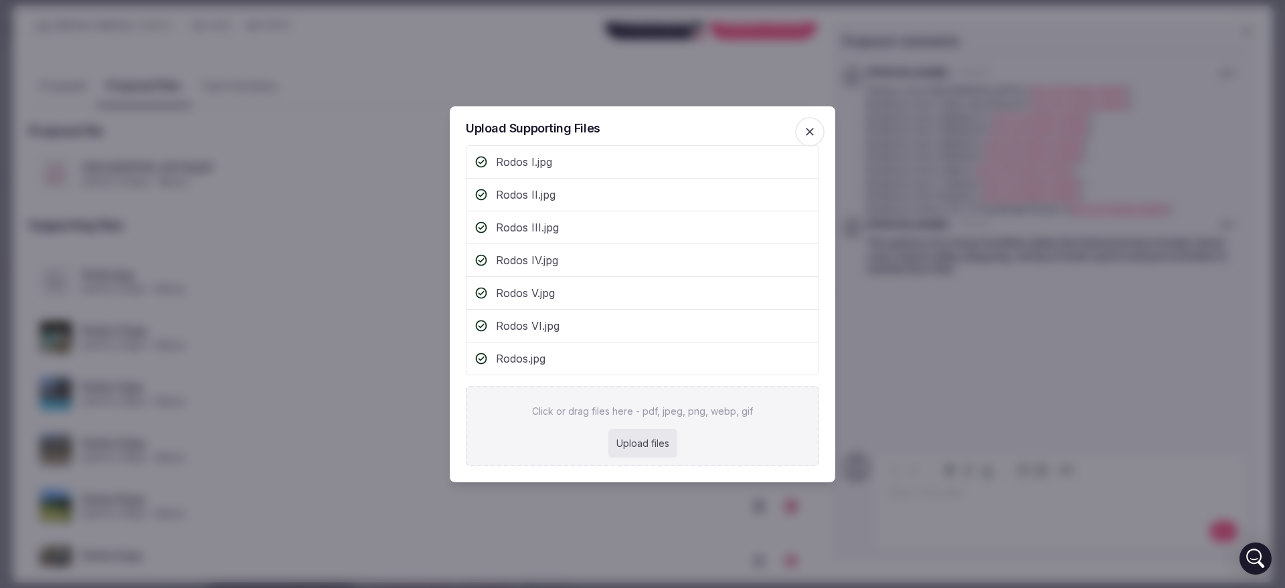
click at [301, 142] on div at bounding box center [642, 294] width 1285 height 588
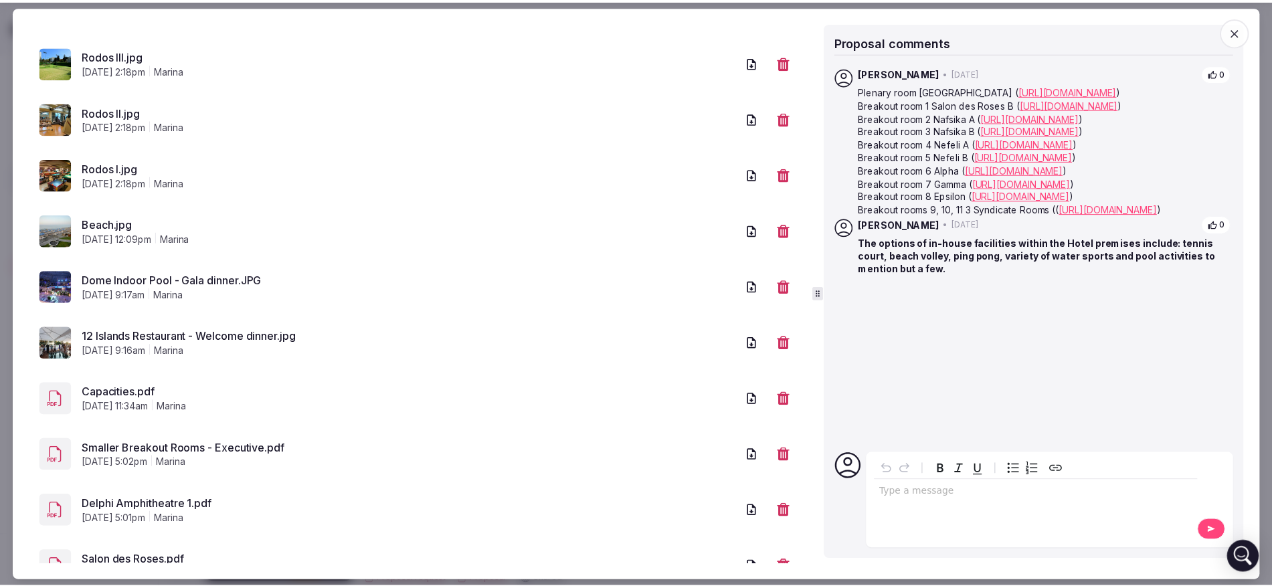
scroll to position [0, 0]
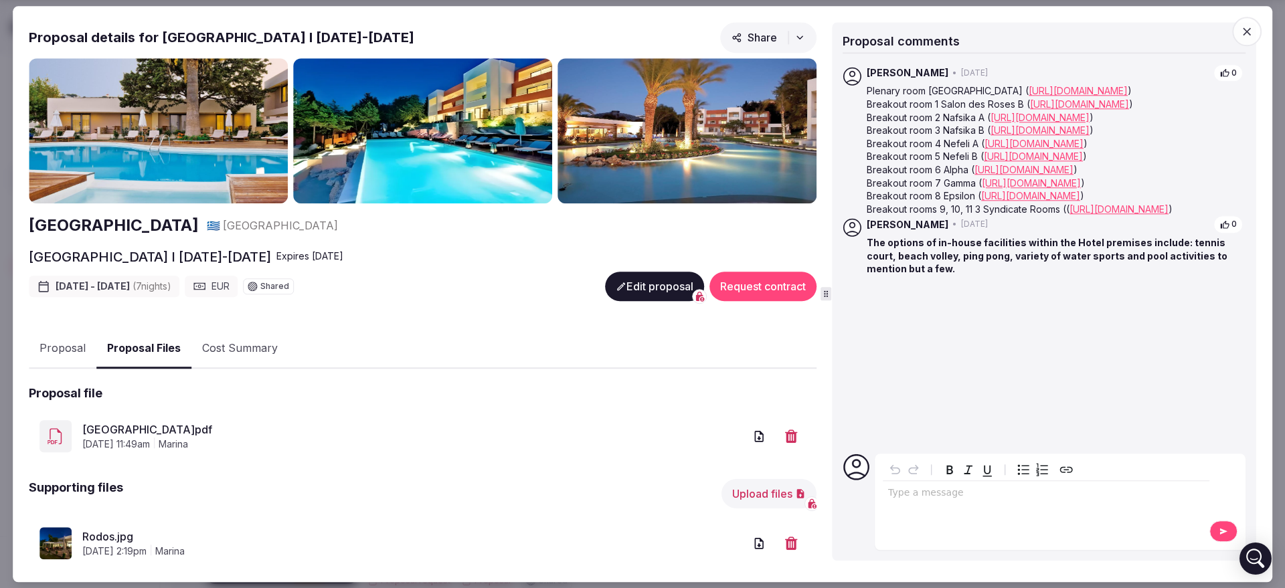
click at [44, 343] on button "Proposal" at bounding box center [63, 349] width 68 height 39
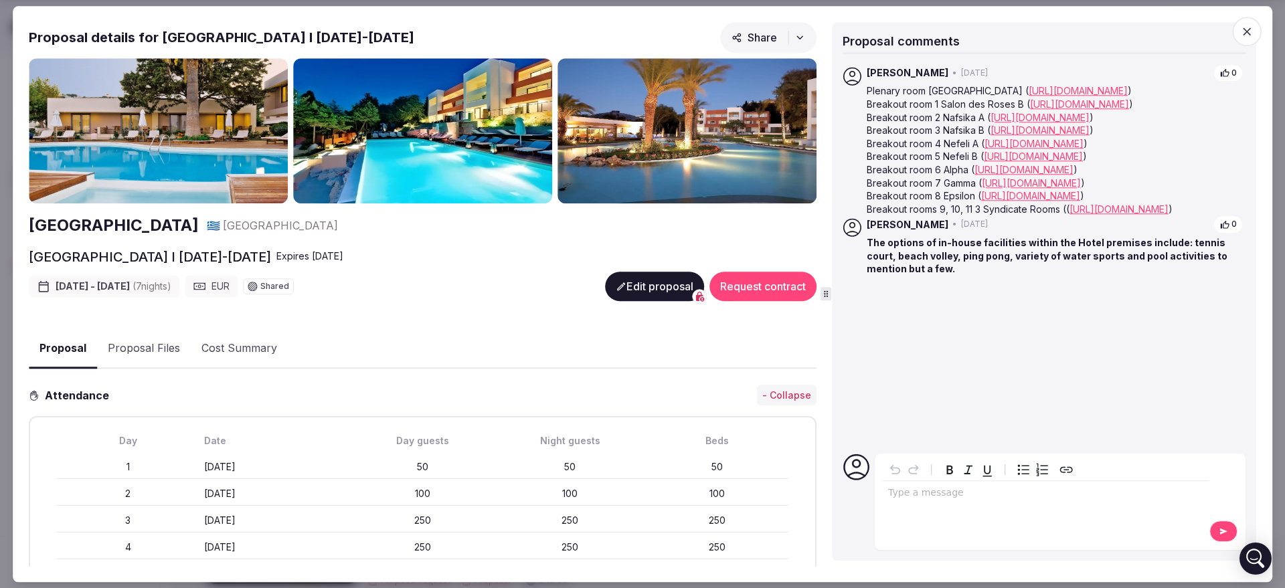
click at [1252, 27] on icon "button" at bounding box center [1246, 31] width 13 height 13
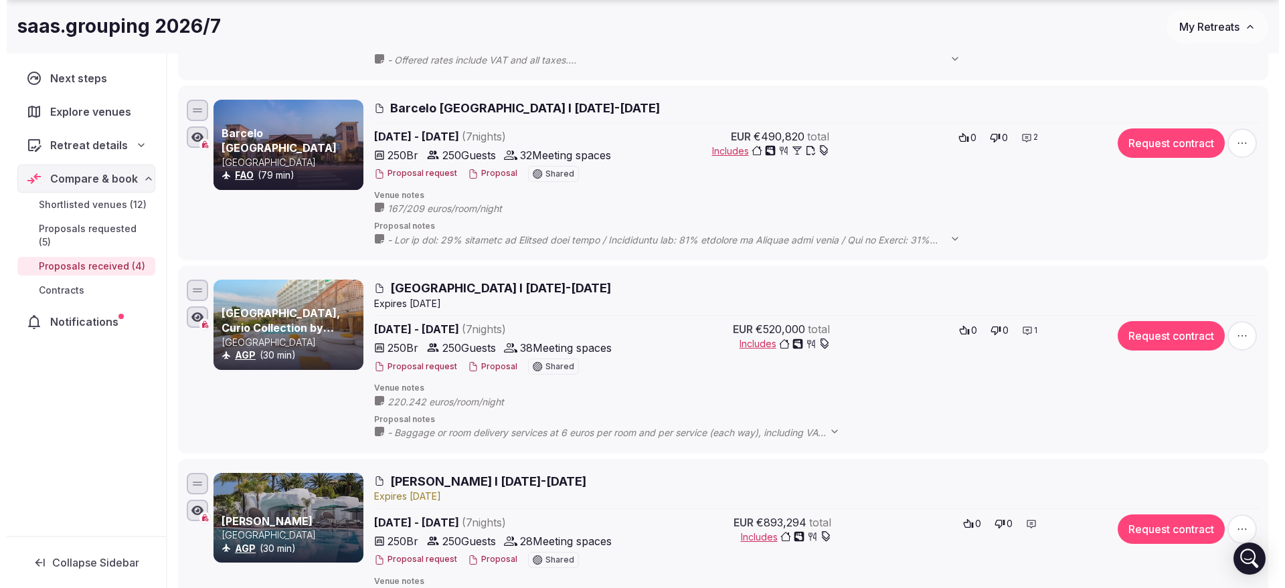
scroll to position [371, 0]
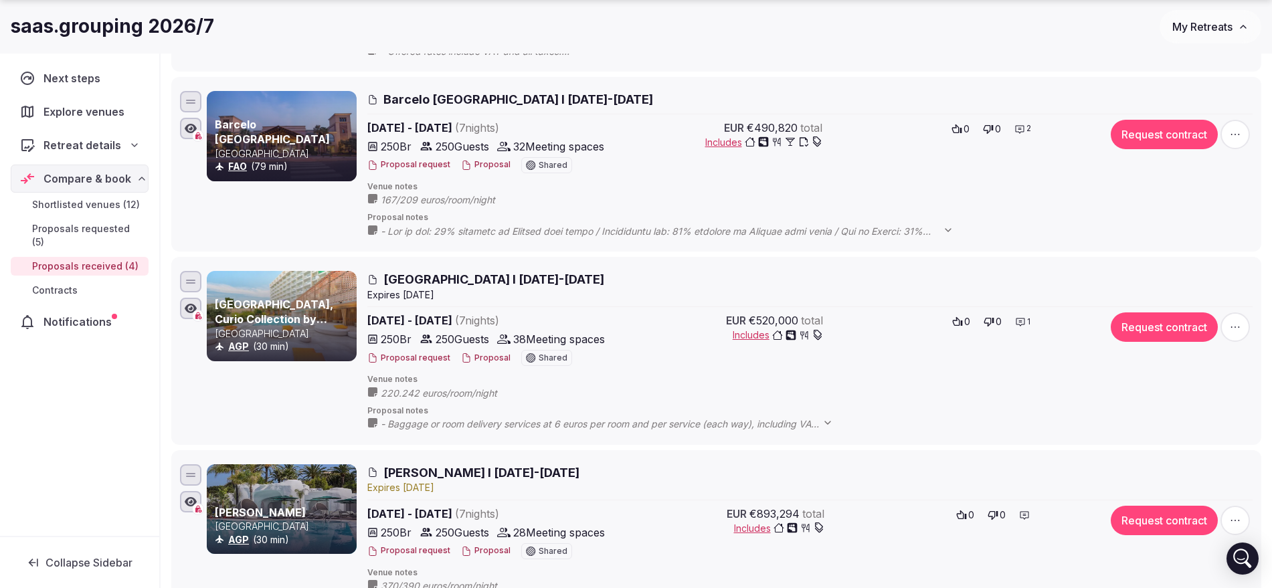
click at [482, 355] on button "Proposal" at bounding box center [486, 358] width 50 height 11
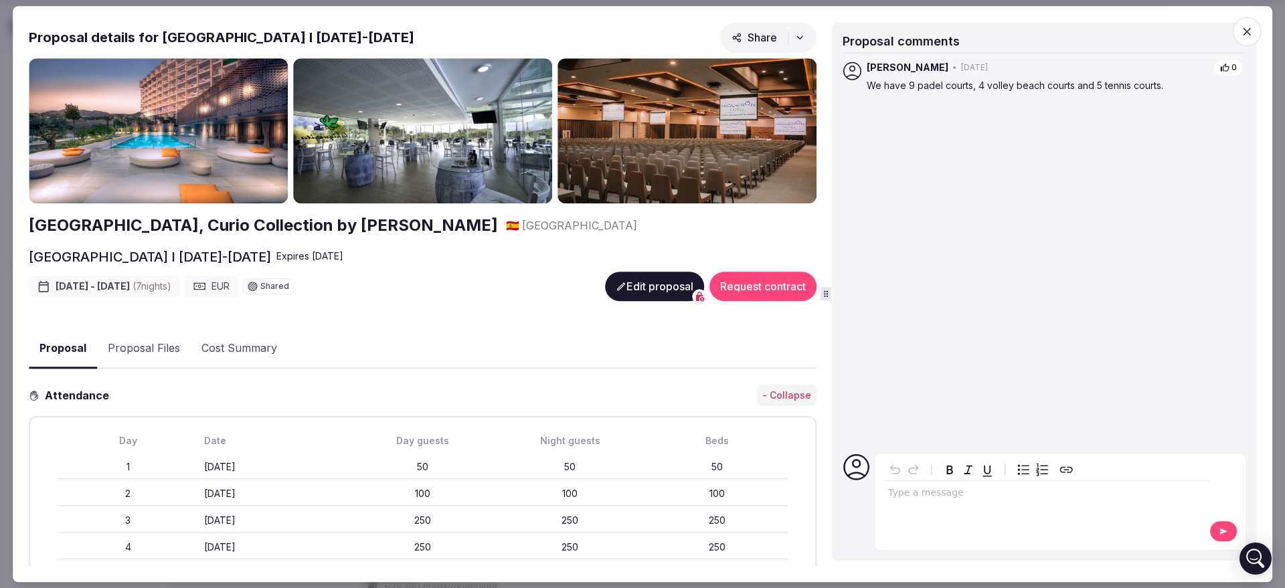
click at [137, 353] on button "Proposal Files" at bounding box center [144, 349] width 94 height 39
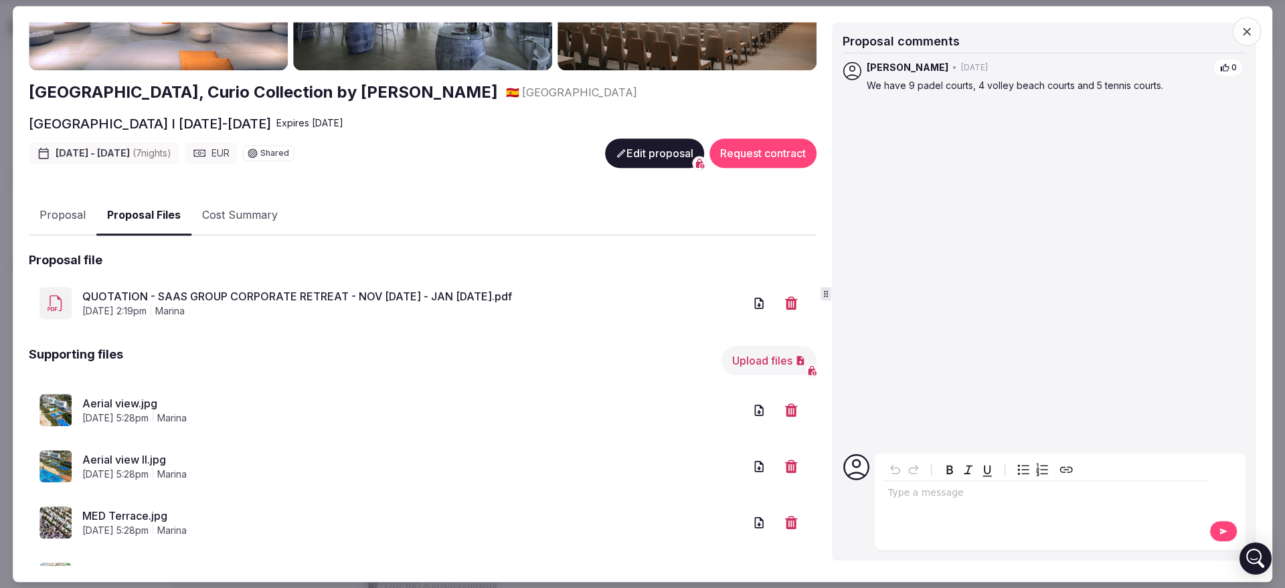
scroll to position [83, 0]
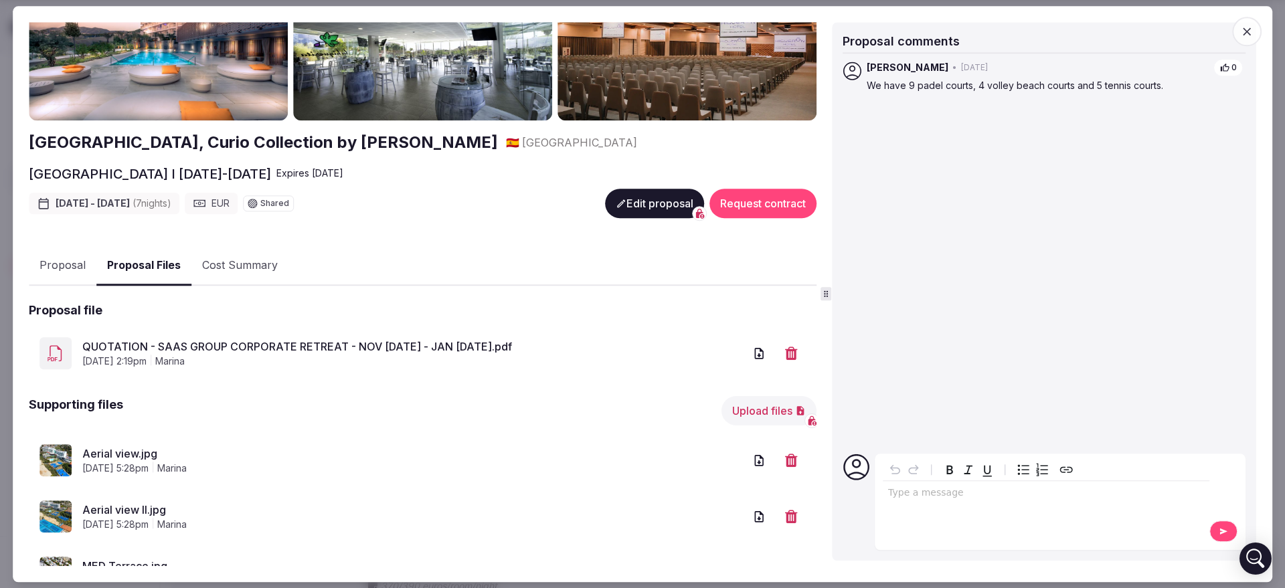
click at [78, 266] on button "Proposal" at bounding box center [63, 266] width 68 height 39
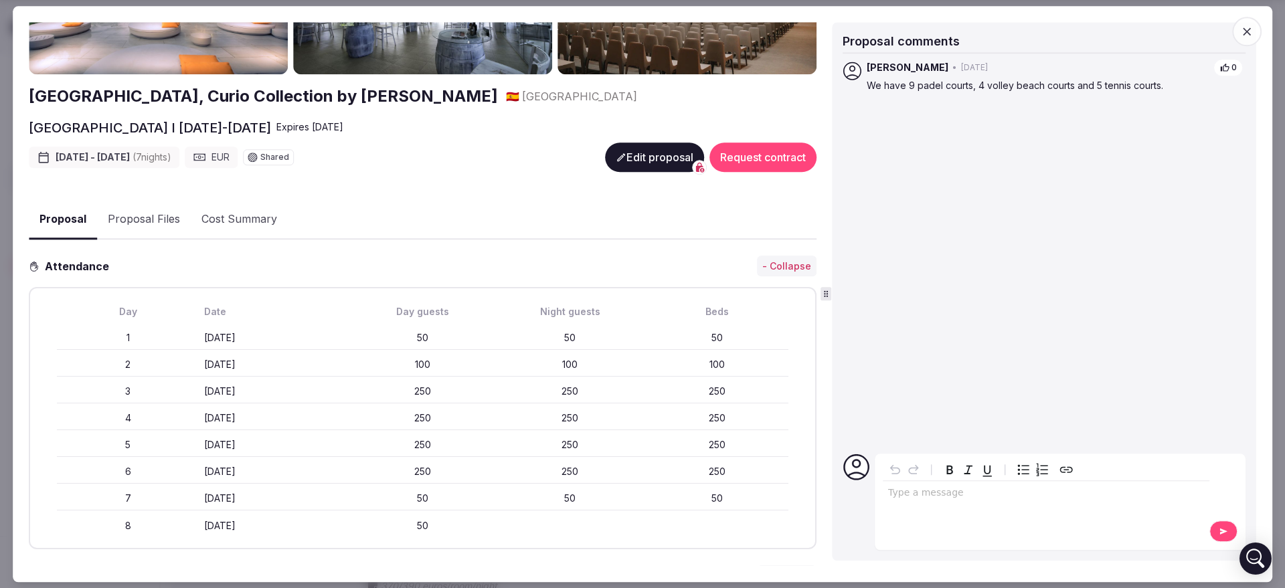
scroll to position [0, 0]
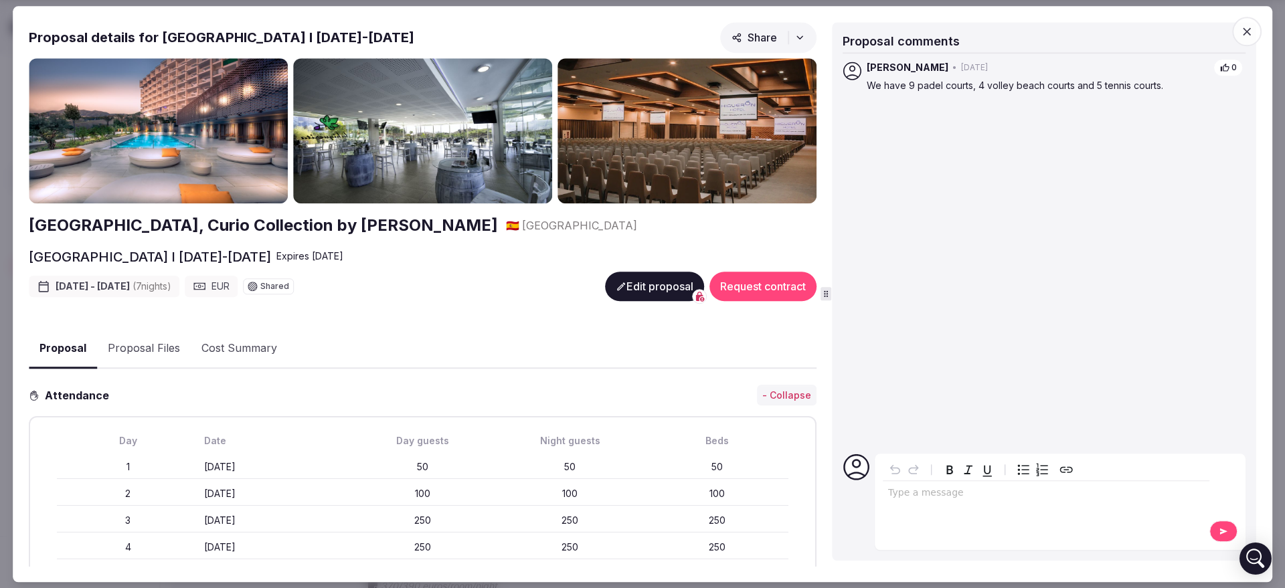
click at [128, 337] on button "Proposal Files" at bounding box center [144, 349] width 94 height 39
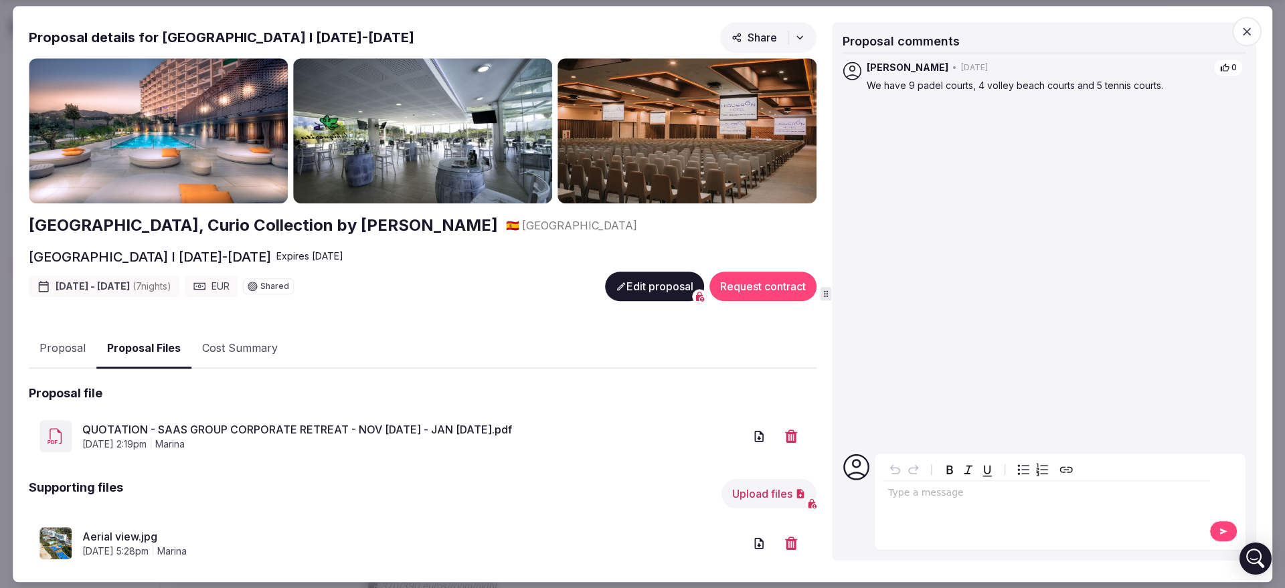
scroll to position [368, 0]
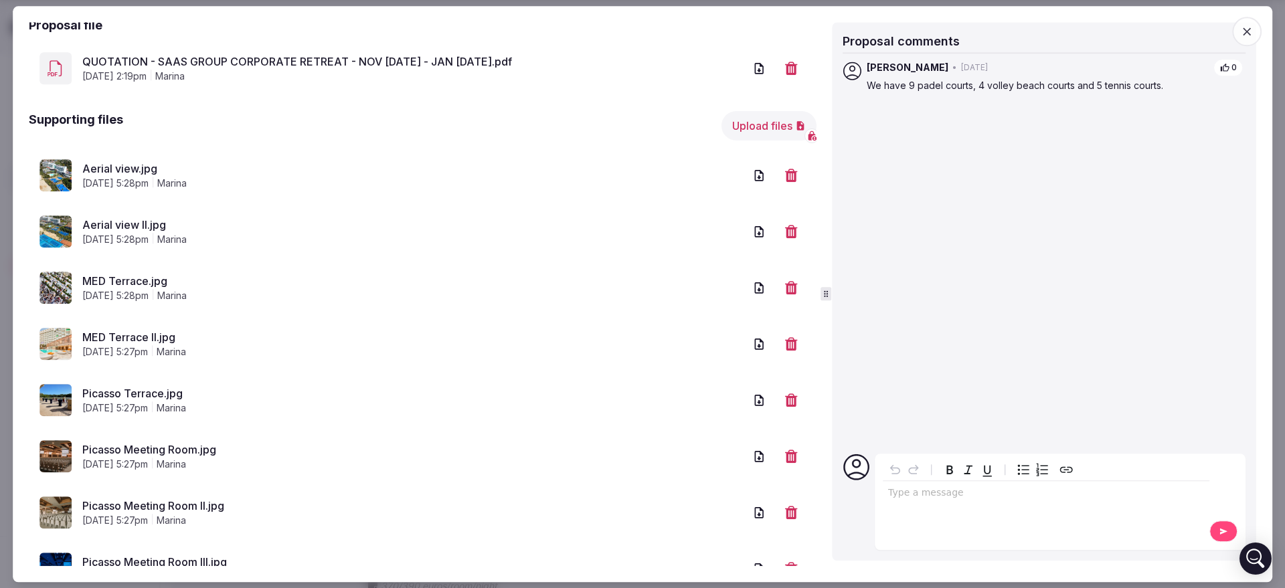
click at [110, 162] on link "Aerial view.jpg" at bounding box center [413, 169] width 662 height 16
click at [919, 85] on p "We have 9 padel courts, 4 volley beach courts and 5 tennis courts." at bounding box center [1055, 86] width 376 height 13
copy div "We have 9 padel courts, 4 volley beach courts and 5 tennis courts."
